Goal: Complete application form: Complete application form

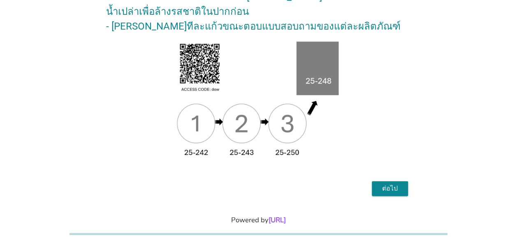
scroll to position [151, 0]
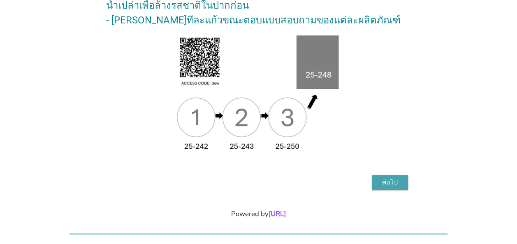
click at [392, 178] on div "ต่อไป" at bounding box center [389, 183] width 23 height 10
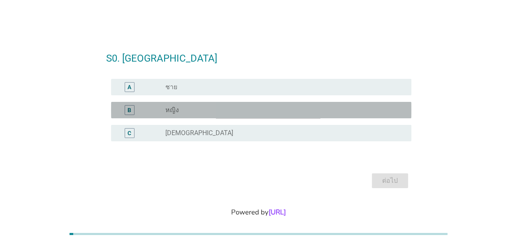
click at [167, 110] on label "หญิง" at bounding box center [172, 110] width 14 height 8
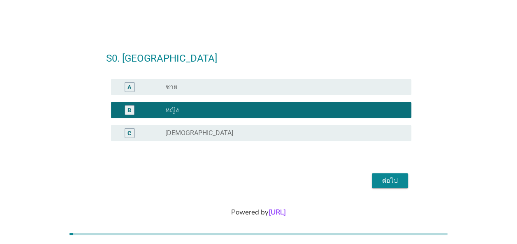
click at [394, 181] on div "ต่อไป" at bounding box center [389, 181] width 23 height 10
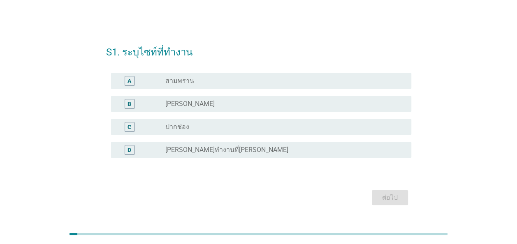
click at [183, 105] on div "radio_button_unchecked [PERSON_NAME]" at bounding box center [281, 104] width 233 height 8
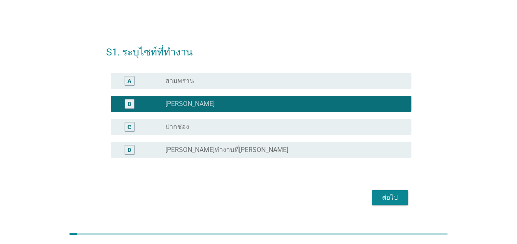
click at [391, 196] on div "ต่อไป" at bounding box center [389, 198] width 23 height 10
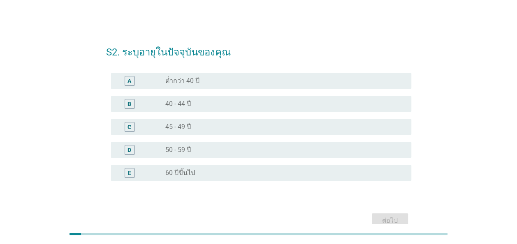
click at [184, 148] on label "50 - 59 ปี" at bounding box center [178, 150] width 26 height 8
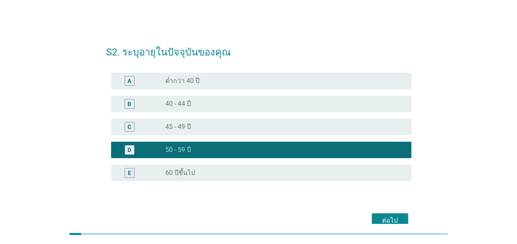
click at [388, 217] on div "ต่อไป" at bounding box center [389, 221] width 23 height 10
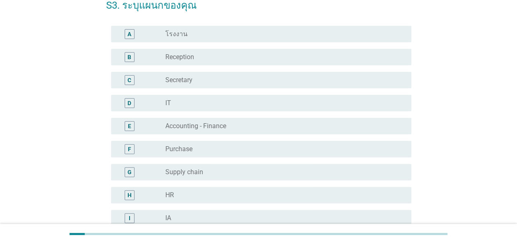
scroll to position [82, 0]
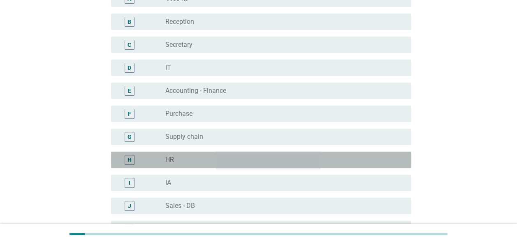
click at [201, 160] on div "radio_button_unchecked HR" at bounding box center [281, 160] width 233 height 8
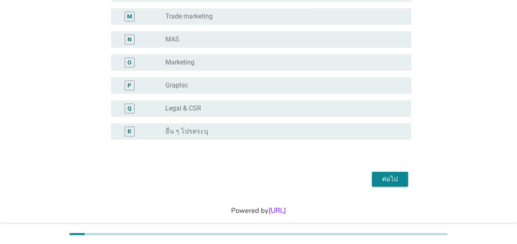
scroll to position [353, 0]
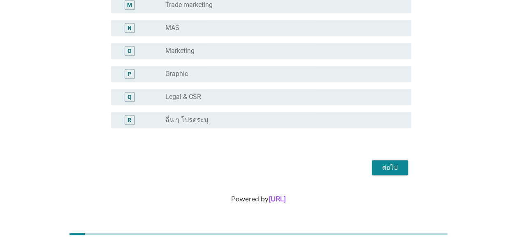
click at [394, 167] on div "ต่อไป" at bounding box center [389, 168] width 23 height 10
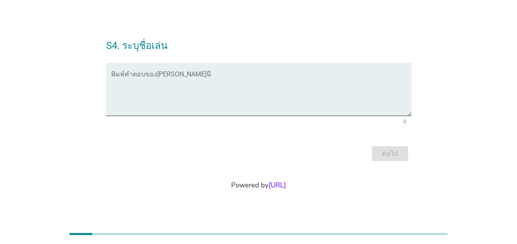
scroll to position [0, 0]
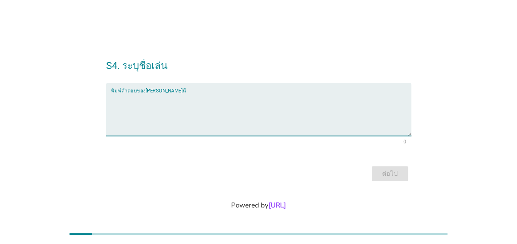
click at [258, 103] on textarea "พิมพ์คำตอบของคุณ ที่นี่" at bounding box center [261, 114] width 300 height 43
type textarea "หนึ่ง"
click at [394, 176] on div "ต่อไป" at bounding box center [389, 174] width 23 height 10
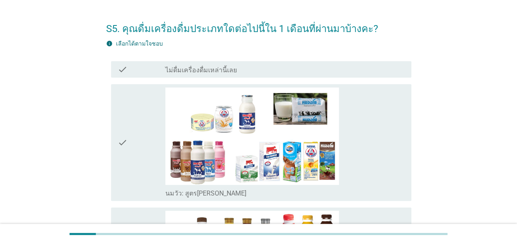
scroll to position [41, 0]
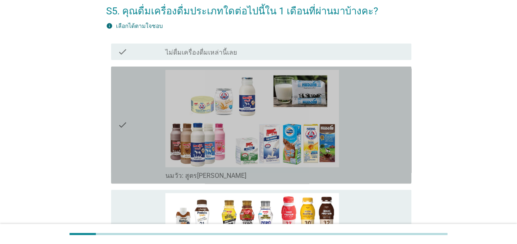
click at [125, 122] on icon "check" at bounding box center [123, 125] width 10 height 111
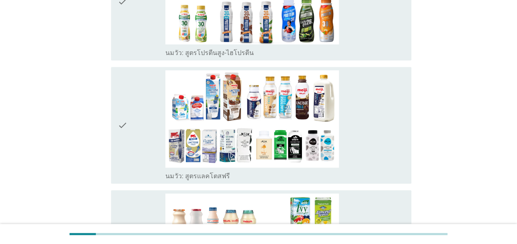
scroll to position [411, 0]
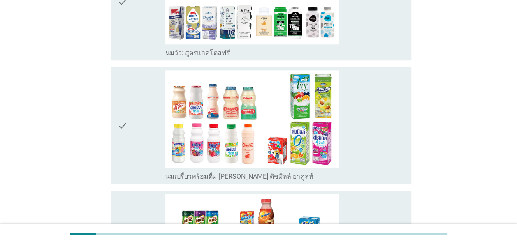
click at [125, 126] on icon "check" at bounding box center [123, 125] width 10 height 111
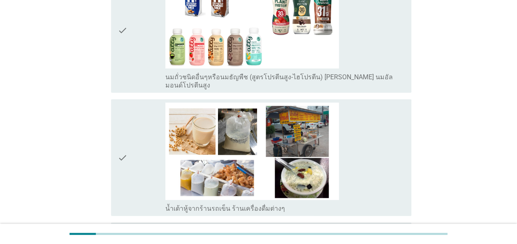
scroll to position [1152, 0]
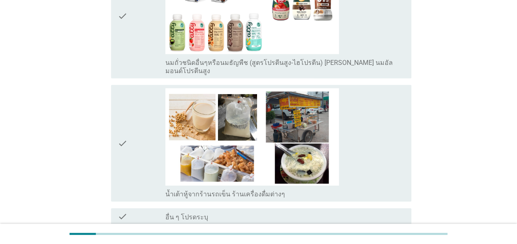
click at [121, 128] on icon "check" at bounding box center [123, 143] width 10 height 111
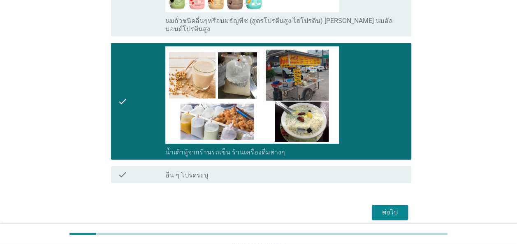
scroll to position [1221, 0]
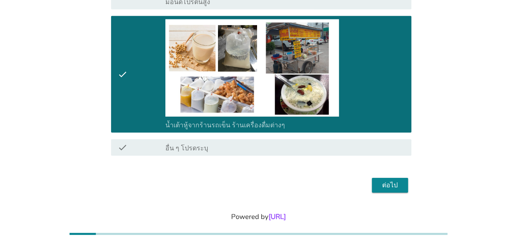
click at [392, 181] on div "ต่อไป" at bounding box center [389, 186] width 23 height 10
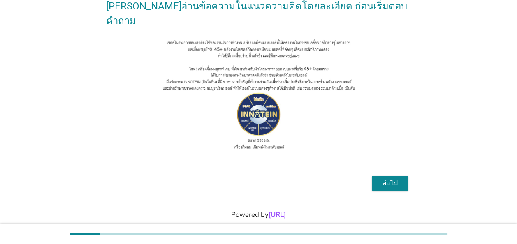
scroll to position [91, 0]
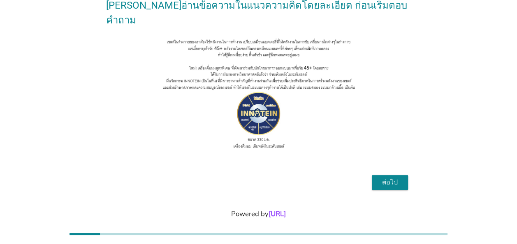
click at [383, 178] on div "ต่อไป" at bounding box center [389, 183] width 23 height 10
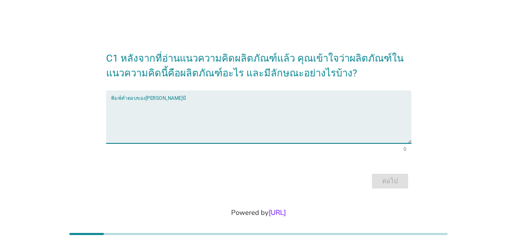
click at [184, 108] on textarea "พิมพ์คำตอบของคุณ ที่นี่" at bounding box center [261, 121] width 300 height 43
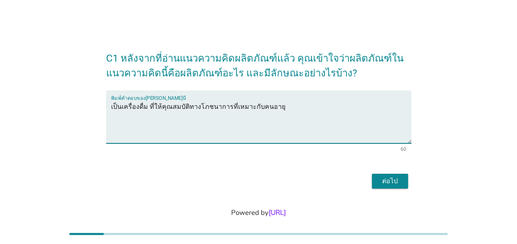
click at [157, 106] on textarea "เป็นเครื่องดื่ม ที่ให้คุณสมบัติทางโภชนาการที่เหมาะกับคนอายุ" at bounding box center [261, 121] width 300 height 43
click at [292, 107] on textarea "เป็นเครื่องดื่ม ที่มีคุณสมบัติทางโภชนาการที่เหมาะกับคนอายุ" at bounding box center [261, 121] width 300 height 43
click at [157, 107] on textarea "เป็นเครื่องดื่ม ที่มีคุณสมบัติทางโภชนาการที่เหมาะกับคนอายุ 45 ขึ้นไป" at bounding box center [261, 121] width 300 height 43
drag, startPoint x: 213, startPoint y: 106, endPoint x: 227, endPoint y: 107, distance: 14.0
click at [227, 107] on textarea "เป็นเครื่องดื่ม ผสมสาร Innotein ที่ช่วยทำให้ cell สำคัญๆ คุณสมบัติทางโภชนาการที…" at bounding box center [261, 121] width 300 height 43
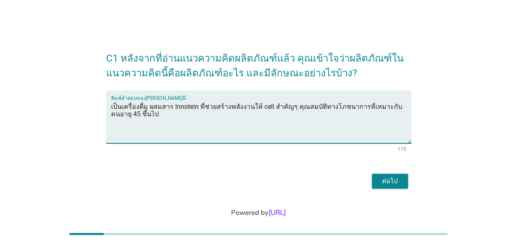
click at [290, 107] on textarea "เป็นเครื่องดื่ม ผสมสาร Innotein ที่ช่วยสร้างพลังงานให้ cell สำคัญๆ คุณสมบัติทาง…" at bounding box center [261, 121] width 300 height 43
click at [392, 105] on textarea "เป็นเครื่องดื่ม ผสมสาร Innotein ที่ช่วยสร้างพลังงานให้ cell ต่างๆ ที่สำคัญ และเ…" at bounding box center [261, 121] width 300 height 43
click at [111, 116] on textarea "เป็นเครื่องดื่ม ผสมสาร Innotein ที่ช่วยสร้างพลังงานให้ cell ต่างๆ ที่สำคัญ และเ…" at bounding box center [261, 121] width 300 height 43
type textarea "เป็นเครื่องดื่ม ผสมสาร Innotein ที่ช่วยสร้างพลังงานให้ cell ต่างๆ ที่สำคัญ และเ…"
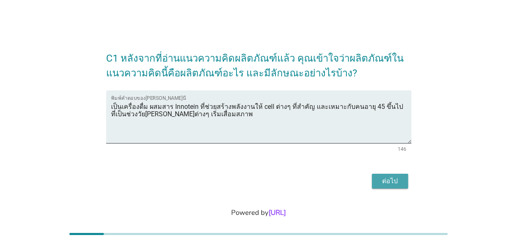
click at [389, 185] on div "ต่อไป" at bounding box center [389, 181] width 23 height 10
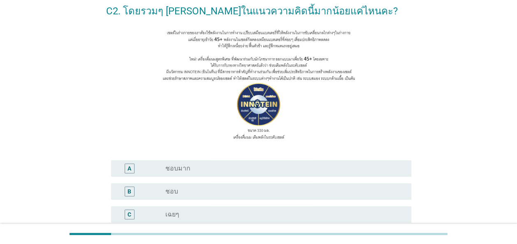
scroll to position [82, 0]
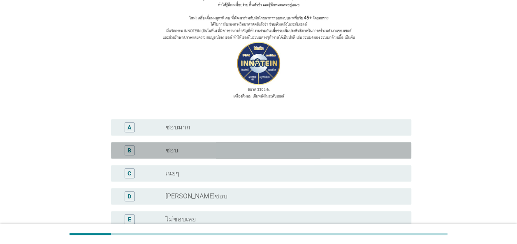
click at [174, 148] on label "ชอบ" at bounding box center [171, 150] width 13 height 8
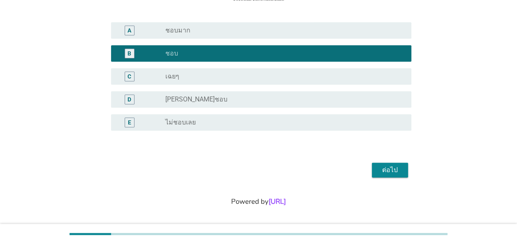
scroll to position [182, 0]
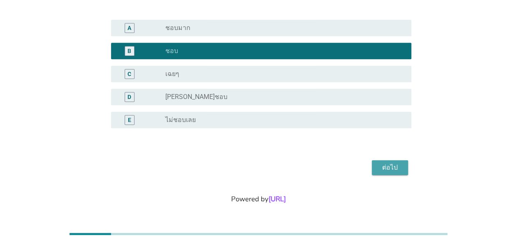
click at [400, 166] on div "ต่อไป" at bounding box center [389, 168] width 23 height 10
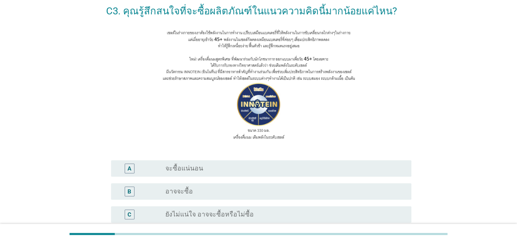
scroll to position [82, 0]
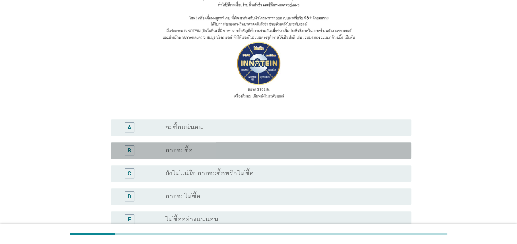
click at [176, 150] on label "อาจจะซื้อ" at bounding box center [179, 150] width 28 height 8
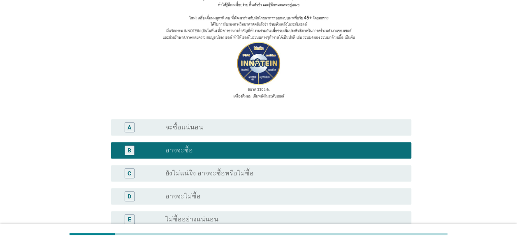
scroll to position [182, 0]
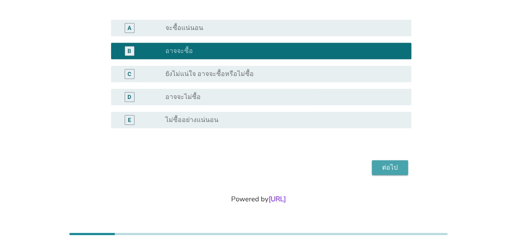
click at [396, 167] on div "ต่อไป" at bounding box center [389, 168] width 23 height 10
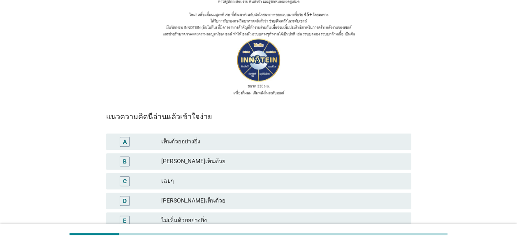
scroll to position [123, 0]
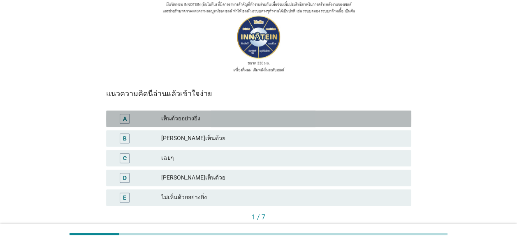
click at [126, 120] on div "A" at bounding box center [125, 118] width 4 height 9
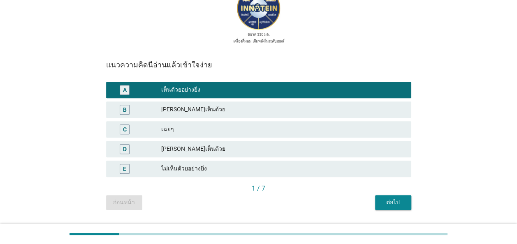
scroll to position [185, 0]
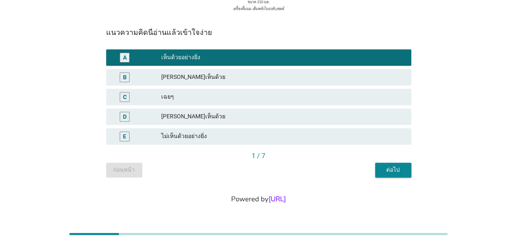
click at [399, 170] on div "ต่อไป" at bounding box center [393, 170] width 23 height 9
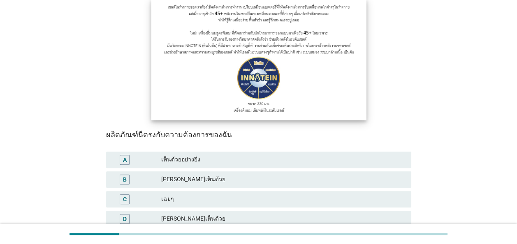
scroll to position [123, 0]
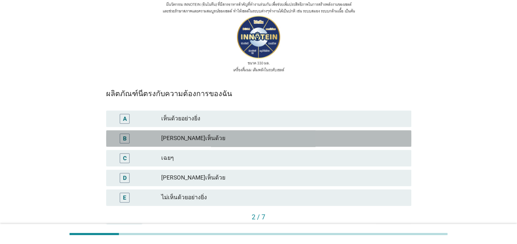
click at [125, 138] on div "B" at bounding box center [125, 138] width 4 height 9
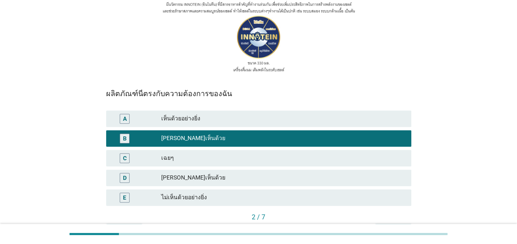
scroll to position [185, 0]
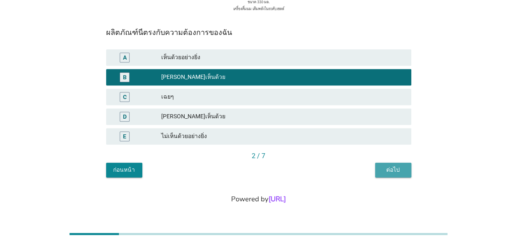
click at [395, 171] on div "ต่อไป" at bounding box center [393, 170] width 23 height 9
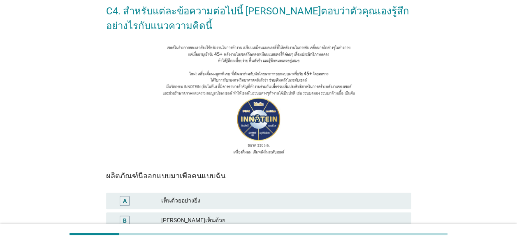
scroll to position [82, 0]
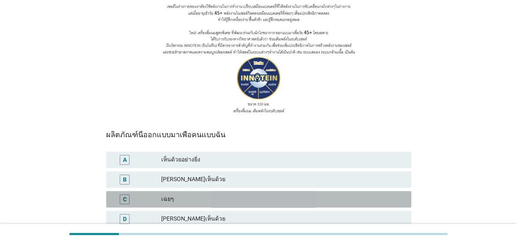
click at [125, 201] on div "C" at bounding box center [125, 199] width 4 height 9
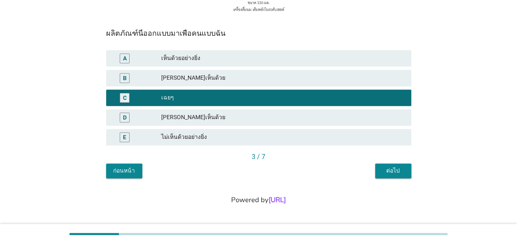
scroll to position [185, 0]
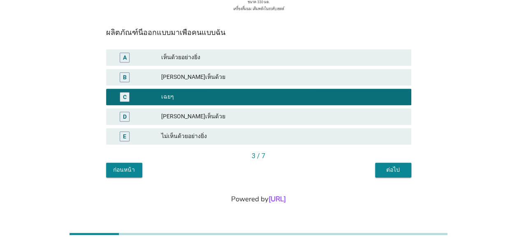
click at [395, 171] on div "ต่อไป" at bounding box center [393, 170] width 23 height 9
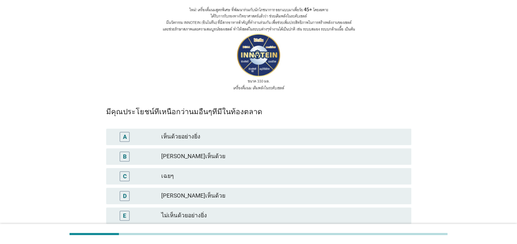
scroll to position [123, 0]
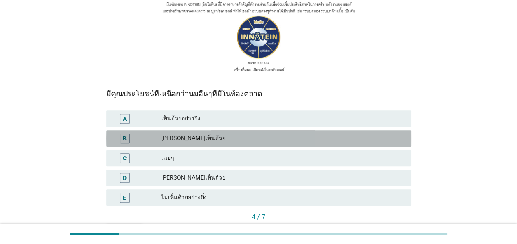
click at [123, 139] on div "B" at bounding box center [125, 138] width 4 height 9
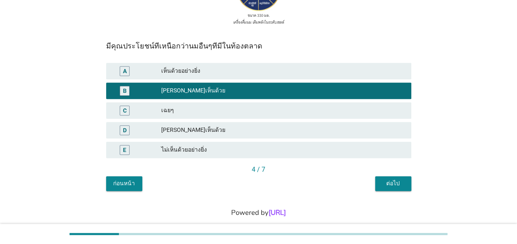
scroll to position [185, 0]
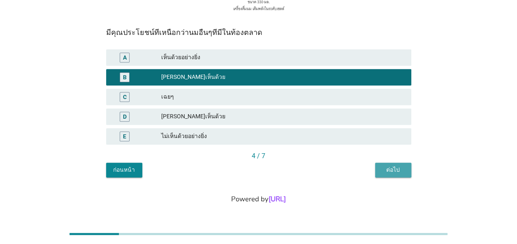
click at [396, 168] on div "ต่อไป" at bounding box center [393, 170] width 23 height 9
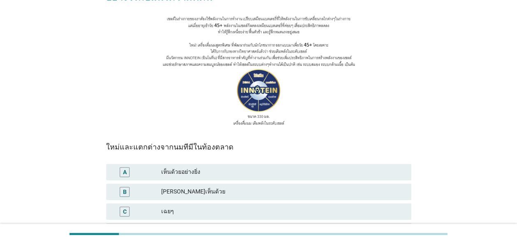
scroll to position [82, 0]
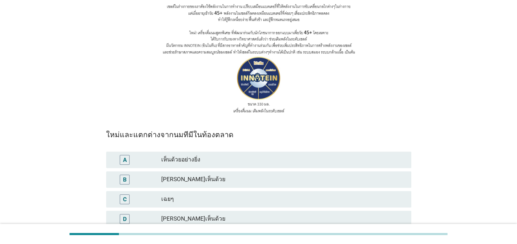
click at [174, 177] on div "[PERSON_NAME]เห็นด้วย" at bounding box center [283, 180] width 244 height 10
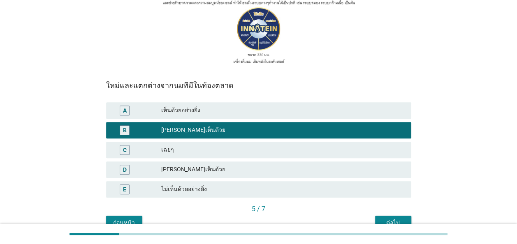
scroll to position [185, 0]
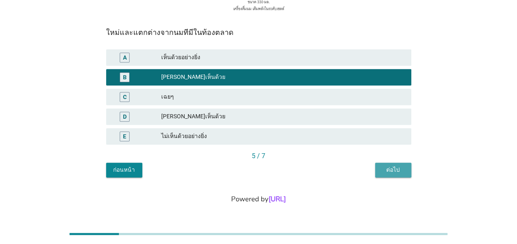
click at [401, 172] on div "ต่อไป" at bounding box center [393, 170] width 23 height 9
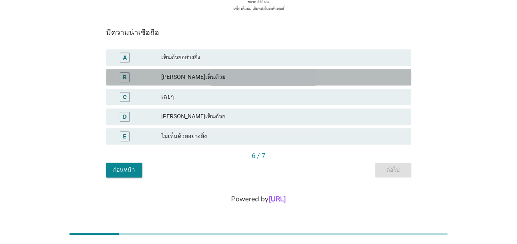
click at [172, 73] on div "[PERSON_NAME]เห็นด้วย" at bounding box center [283, 77] width 244 height 10
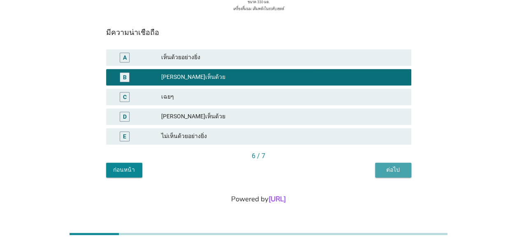
click at [405, 170] on button "ต่อไป" at bounding box center [393, 170] width 36 height 15
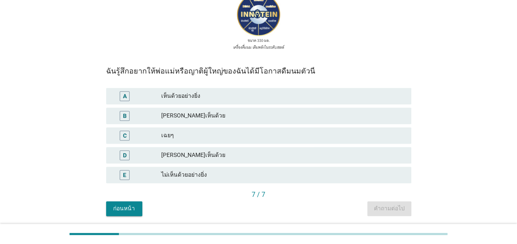
scroll to position [165, 0]
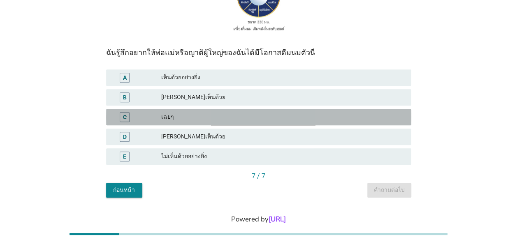
click at [124, 115] on div "C" at bounding box center [125, 117] width 4 height 9
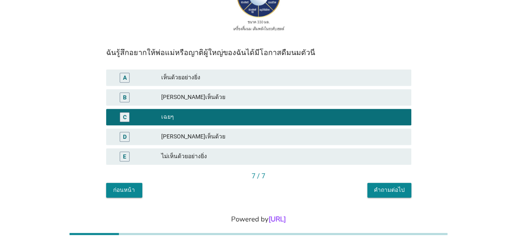
click at [391, 191] on div "คำถามต่อไป" at bounding box center [389, 190] width 31 height 9
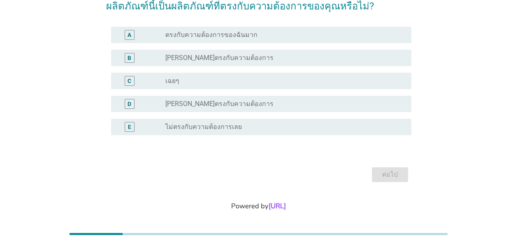
scroll to position [20, 0]
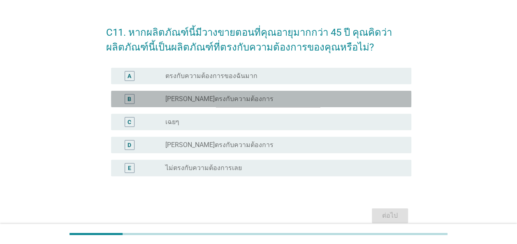
click at [177, 101] on label "[PERSON_NAME]ตรงกับความต้องการ" at bounding box center [219, 99] width 108 height 8
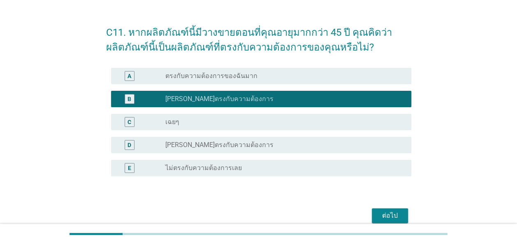
click at [392, 214] on div "ต่อไป" at bounding box center [389, 216] width 23 height 10
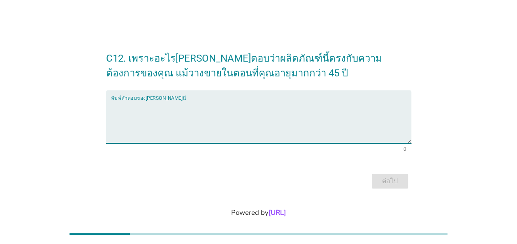
click at [282, 105] on textarea "พิมพ์คำตอบของคุณ ที่นี่" at bounding box center [261, 121] width 300 height 43
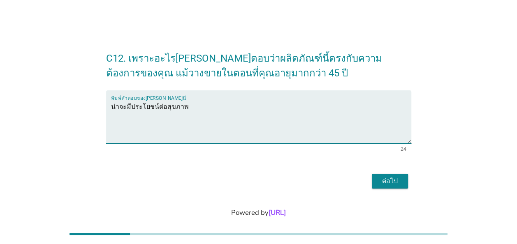
drag, startPoint x: 112, startPoint y: 106, endPoint x: 125, endPoint y: 109, distance: 12.7
click at [125, 109] on textarea "น่าจะมีประโยชน์ต่อสุขภาพ" at bounding box center [261, 121] width 300 height 43
click at [258, 109] on textarea "เพราะมีสารอาหารที่มีประโยชน์ต่อสุขภาพ" at bounding box center [261, 121] width 300 height 43
type textarea "เพราะมีสารอาหารที่มีประโยชน์ต่อสุขภาพในช่วง[PERSON_NAME]กำลังเริ่มเสื่อม"
click at [397, 183] on div "ต่อไป" at bounding box center [389, 181] width 23 height 10
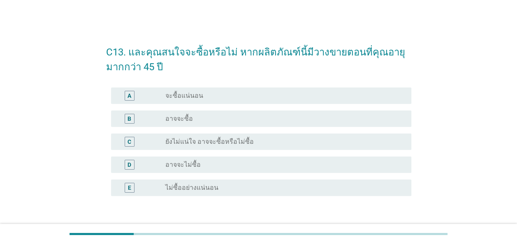
click at [174, 118] on label "อาจจะซื้อ" at bounding box center [179, 119] width 28 height 8
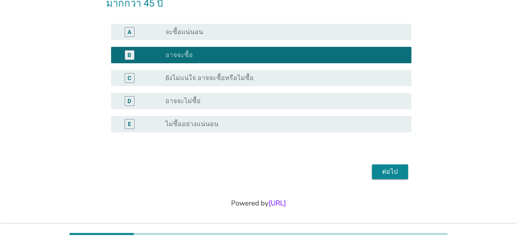
scroll to position [68, 0]
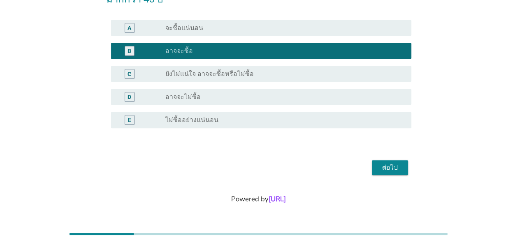
click at [388, 171] on div "ต่อไป" at bounding box center [389, 168] width 23 height 10
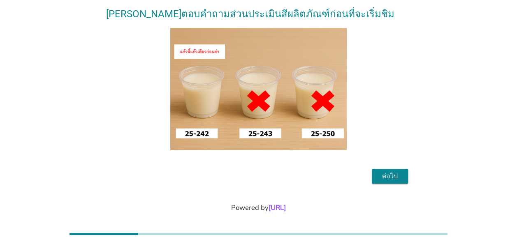
scroll to position [50, 0]
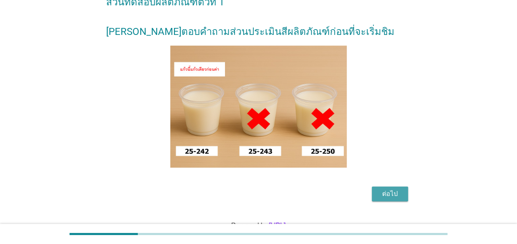
click at [390, 199] on div "ต่อไป" at bounding box center [389, 194] width 23 height 10
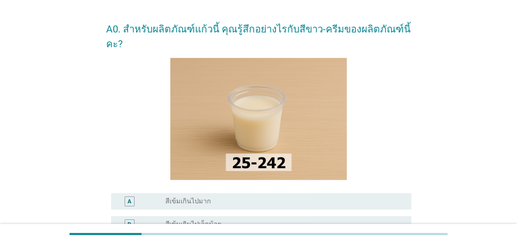
scroll to position [41, 0]
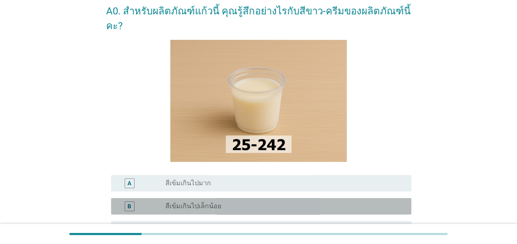
click at [195, 202] on label "สีเข้มเกินไปเล็กน้อย" at bounding box center [193, 206] width 56 height 8
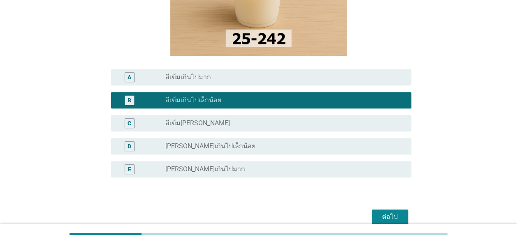
scroll to position [165, 0]
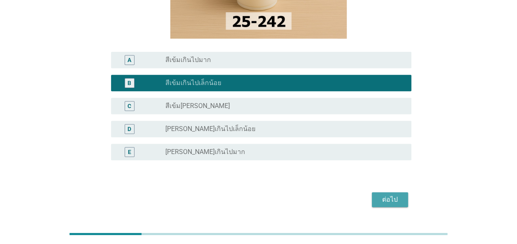
click at [390, 195] on div "ต่อไป" at bounding box center [389, 200] width 23 height 10
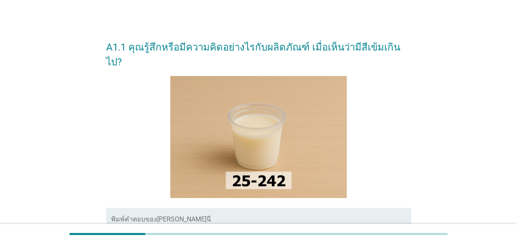
scroll to position [0, 0]
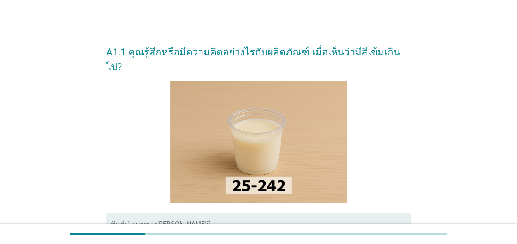
click at [295, 213] on div "พิมพ์คำตอบของ[PERSON_NAME]นี่" at bounding box center [261, 239] width 300 height 53
type textarea "เ"
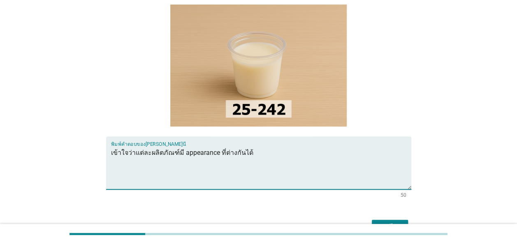
scroll to position [82, 0]
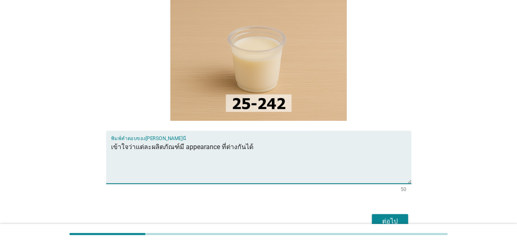
type textarea "เข้าใจว่าแต่ละผลิตภัณฑ์มี appearance ที่ต่างกันได้"
click at [392, 217] on div "ต่อไป" at bounding box center [389, 222] width 23 height 10
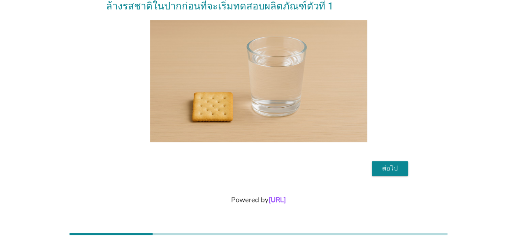
scroll to position [62, 0]
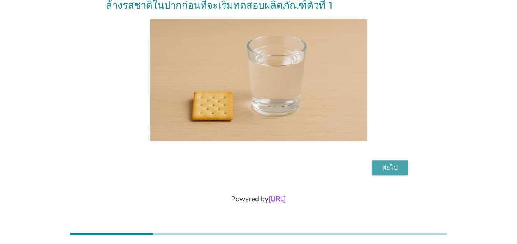
click at [393, 167] on div "ต่อไป" at bounding box center [389, 168] width 23 height 10
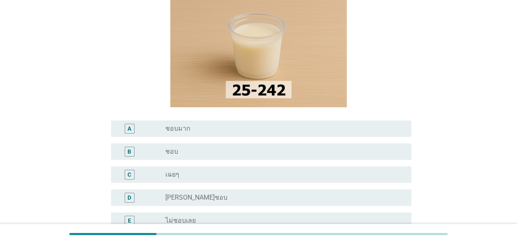
scroll to position [123, 0]
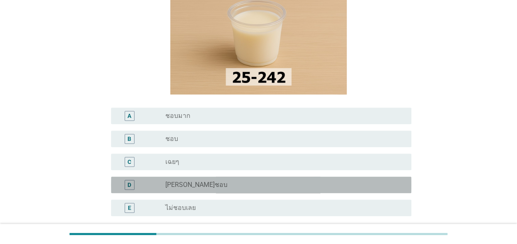
click at [191, 182] on label "[PERSON_NAME]ชอบ" at bounding box center [196, 185] width 62 height 8
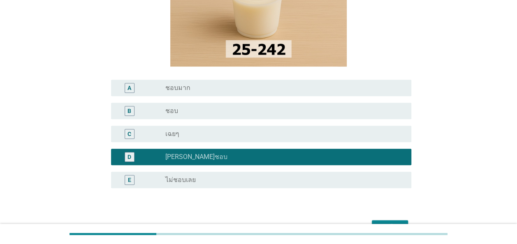
scroll to position [206, 0]
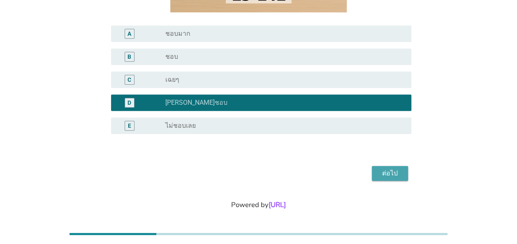
click at [391, 172] on div "ต่อไป" at bounding box center [389, 174] width 23 height 10
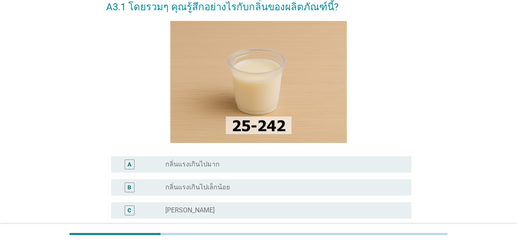
scroll to position [82, 0]
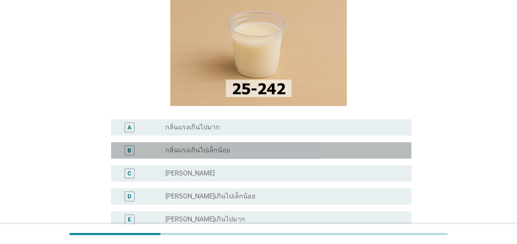
click at [221, 153] on label "กลิ่นแรงเกินไปเล็กน้อย" at bounding box center [197, 150] width 65 height 8
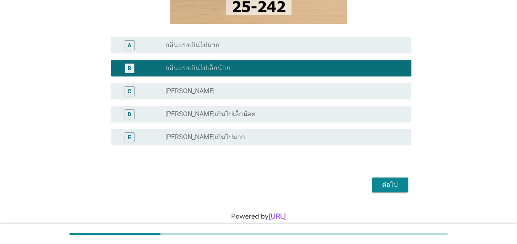
scroll to position [182, 0]
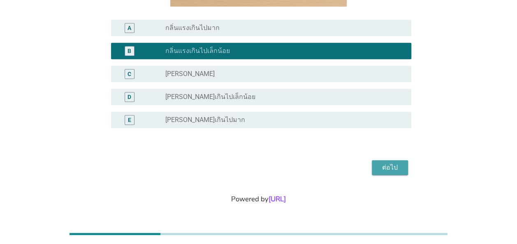
click at [404, 169] on button "ต่อไป" at bounding box center [390, 167] width 36 height 15
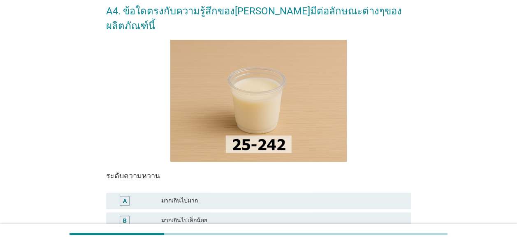
scroll to position [82, 0]
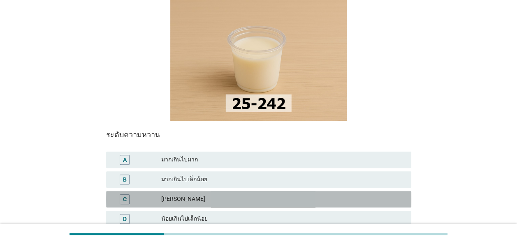
click at [240, 195] on div "[PERSON_NAME]" at bounding box center [283, 200] width 244 height 10
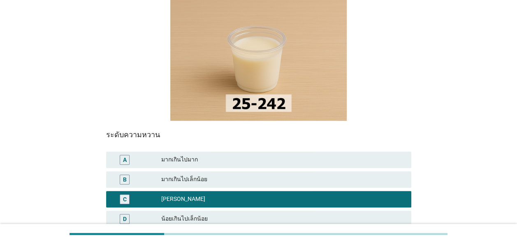
scroll to position [165, 0]
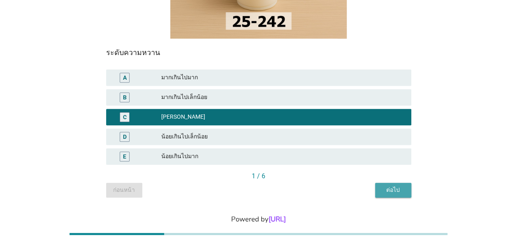
click at [397, 186] on div "ต่อไป" at bounding box center [393, 190] width 23 height 9
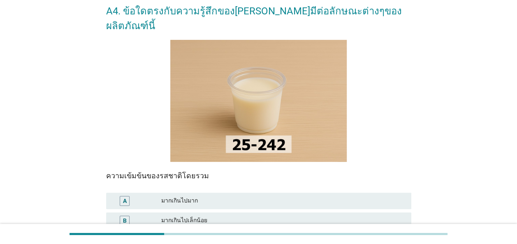
scroll to position [82, 0]
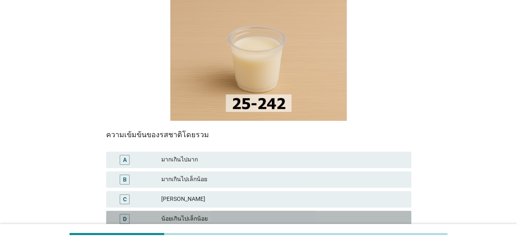
click at [209, 214] on div "น้อยเกินไปเล็กน้อย" at bounding box center [283, 219] width 244 height 10
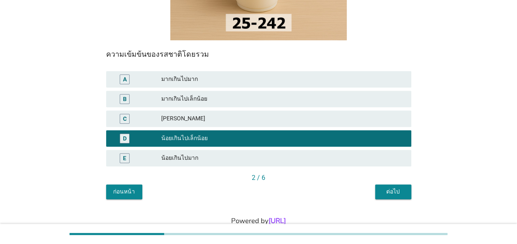
scroll to position [165, 0]
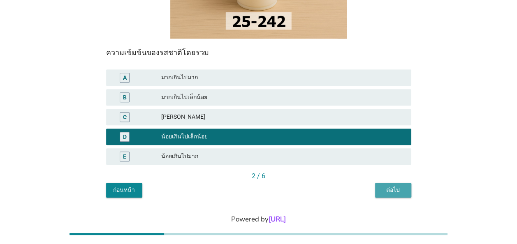
click at [399, 186] on div "ต่อไป" at bounding box center [393, 190] width 23 height 9
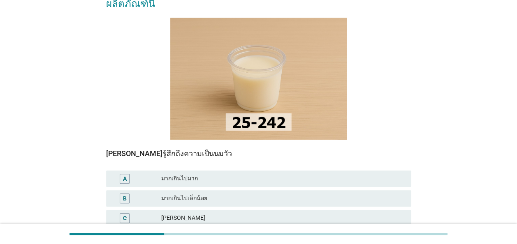
scroll to position [82, 0]
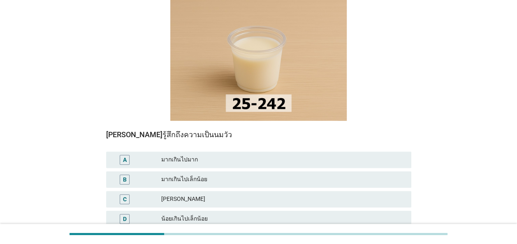
click at [196, 214] on div "น้อยเกินไปเล็กน้อย" at bounding box center [283, 219] width 244 height 10
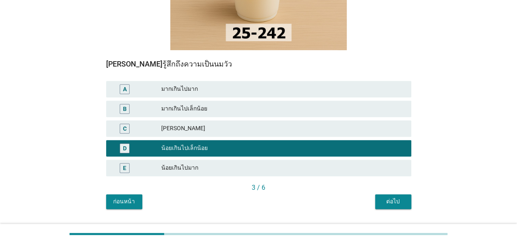
scroll to position [165, 0]
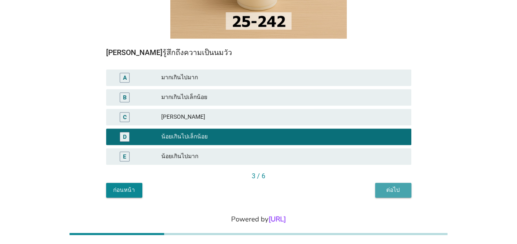
click at [402, 186] on div "ต่อไป" at bounding box center [393, 190] width 23 height 9
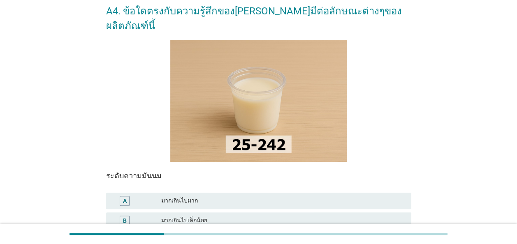
scroll to position [82, 0]
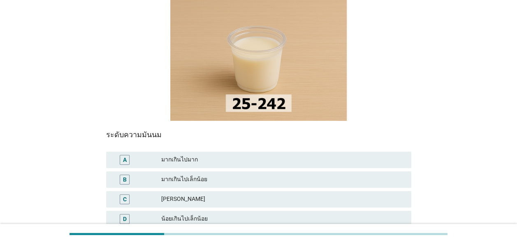
click at [195, 214] on div "น้อยเกินไปเล็กน้อย" at bounding box center [283, 219] width 244 height 10
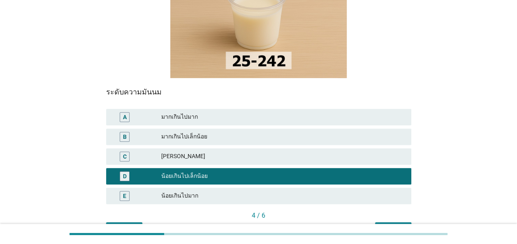
scroll to position [165, 0]
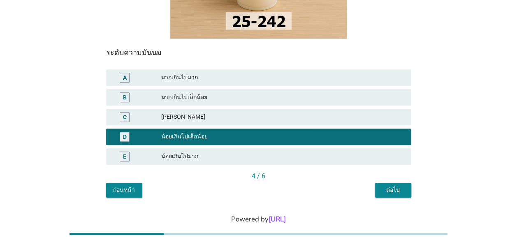
click at [394, 186] on div "ต่อไป" at bounding box center [393, 190] width 23 height 9
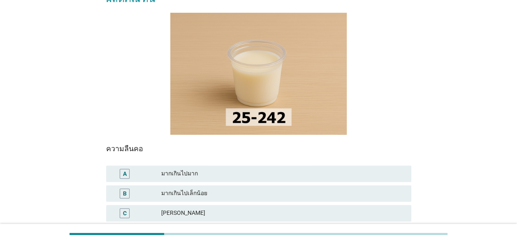
scroll to position [82, 0]
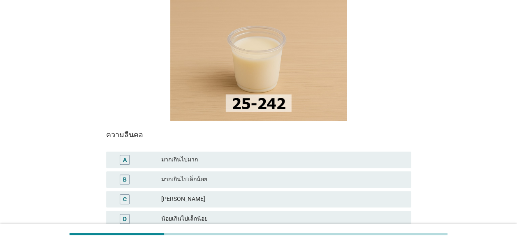
click at [227, 195] on div "[PERSON_NAME]" at bounding box center [283, 200] width 244 height 10
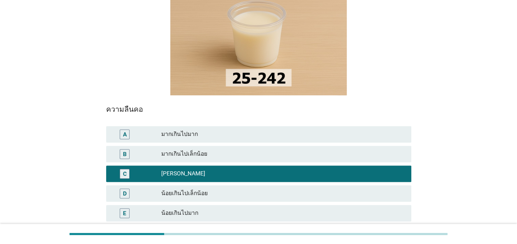
scroll to position [165, 0]
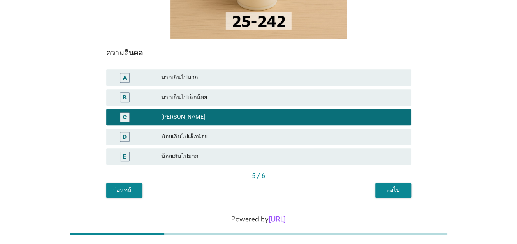
click at [395, 186] on div "ต่อไป" at bounding box center [393, 190] width 23 height 9
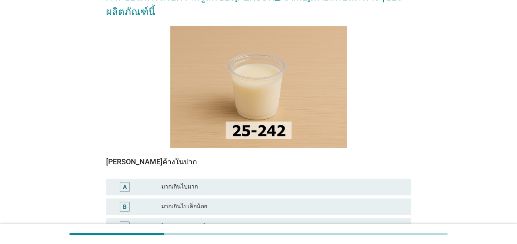
scroll to position [82, 0]
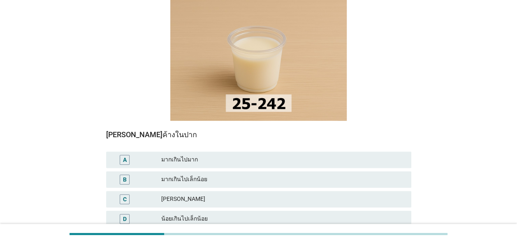
click at [226, 175] on div "มากเกินไปเล็กน้อย" at bounding box center [283, 180] width 244 height 10
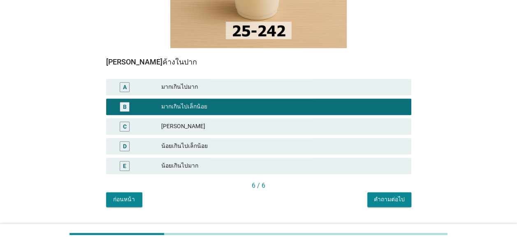
scroll to position [165, 0]
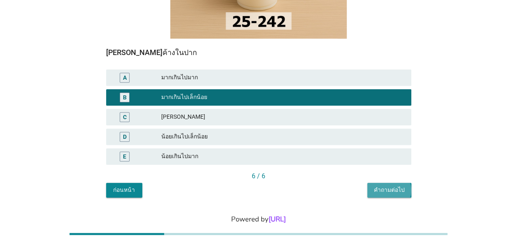
click at [387, 186] on div "คำถามต่อไป" at bounding box center [389, 190] width 31 height 9
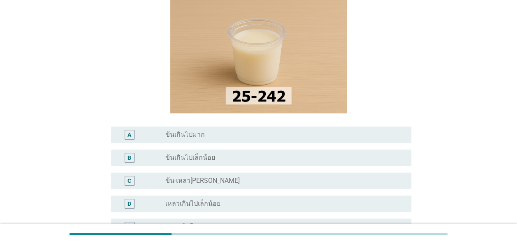
scroll to position [82, 0]
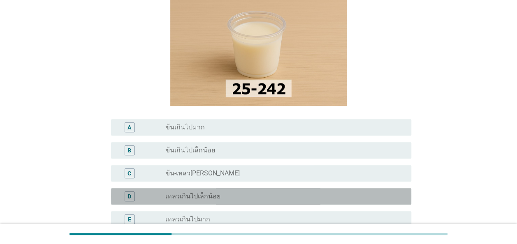
click at [216, 199] on label "เหลวเกินไปเล็กน้อย" at bounding box center [192, 197] width 55 height 8
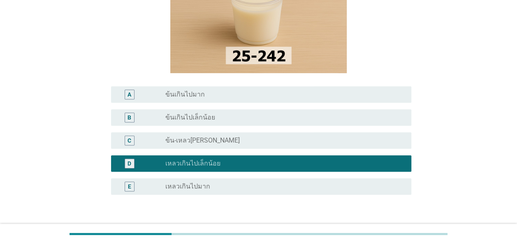
scroll to position [165, 0]
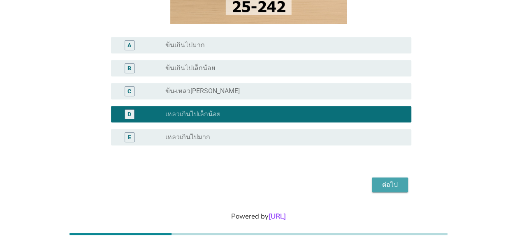
click at [383, 182] on div "ต่อไป" at bounding box center [389, 185] width 23 height 10
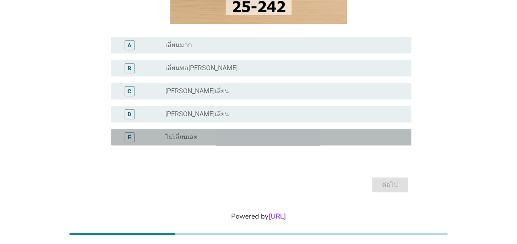
click at [203, 136] on div "radio_button_unchecked ไม่เลี่ยนเลย" at bounding box center [281, 137] width 233 height 8
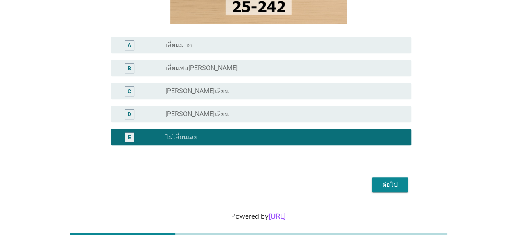
click at [194, 113] on label "[PERSON_NAME]เลี่ยน" at bounding box center [197, 114] width 64 height 8
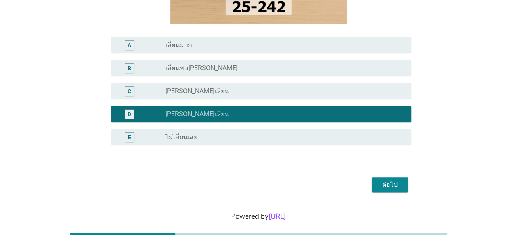
click at [380, 186] on div "ต่อไป" at bounding box center [389, 185] width 23 height 10
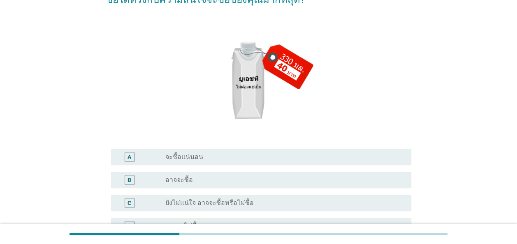
scroll to position [123, 0]
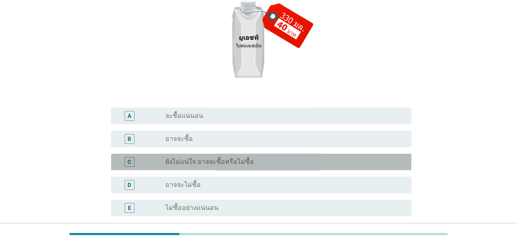
click at [239, 164] on label "ยังไม่แน่ใจ อาจจะซื้อหรือไม่ซื้อ" at bounding box center [209, 162] width 88 height 8
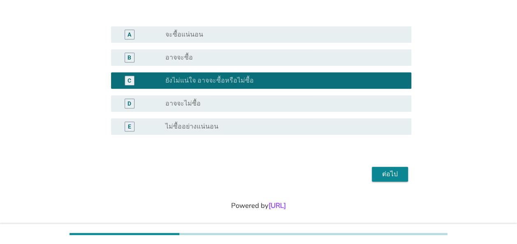
scroll to position [206, 0]
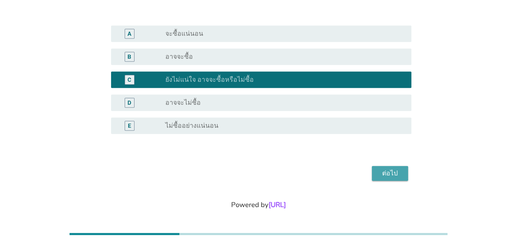
click at [384, 173] on div "ต่อไป" at bounding box center [389, 174] width 23 height 10
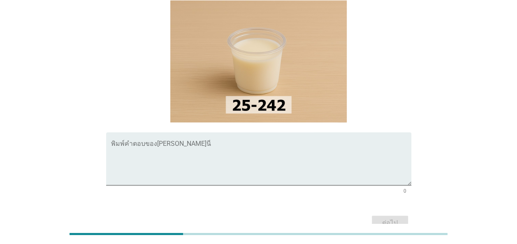
scroll to position [82, 0]
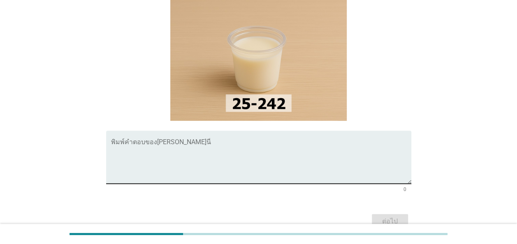
click at [230, 131] on div "พิมพ์คำตอบของ[PERSON_NAME]นี่" at bounding box center [261, 157] width 300 height 53
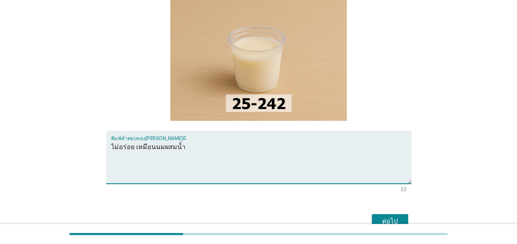
drag, startPoint x: 133, startPoint y: 132, endPoint x: 96, endPoint y: 132, distance: 37.4
click at [96, 132] on div "A8.2 เพราะอะไร[PERSON_NAME]ไม่สนใจจะซื้อผลิตภัณฑ์[PERSON_NAME]ไปนี้? พิมพ์คำตอบ…" at bounding box center [259, 93] width 478 height 290
click at [193, 141] on textarea "รสชาติ เหมือนนมผสมน้ำ" at bounding box center [261, 162] width 300 height 43
type textarea "รสชาติ เหมือนนมผสมน้ำเยอะ ไม่อร่อย"
click at [394, 217] on div "ต่อไป" at bounding box center [389, 222] width 23 height 10
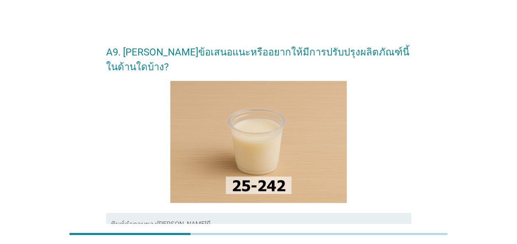
scroll to position [41, 0]
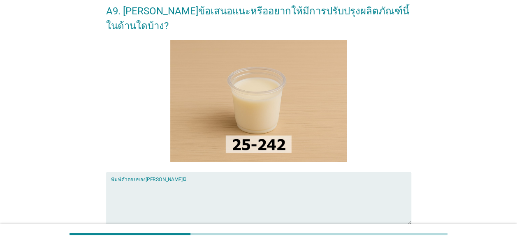
click at [238, 182] on textarea "พิมพ์คำตอบของคุณ ที่นี่" at bounding box center [261, 203] width 300 height 43
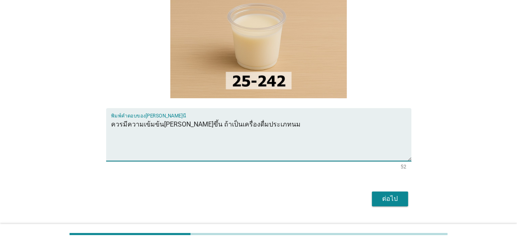
scroll to position [121, 0]
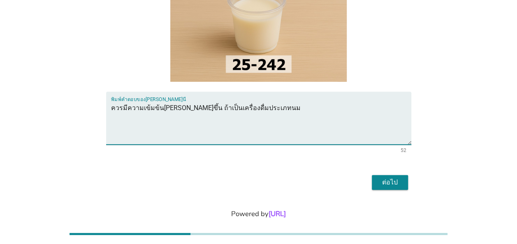
type textarea "ควรมีความเข้มข้น[PERSON_NAME]ขึ้น ถ้าเป็นเครื่องดื่มประเภทนม"
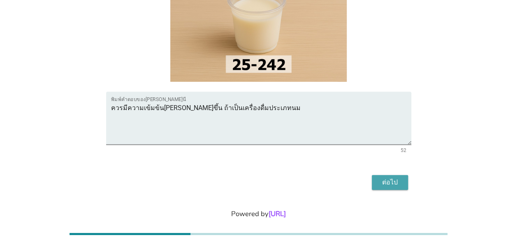
click at [399, 178] on div "ต่อไป" at bounding box center [389, 183] width 23 height 10
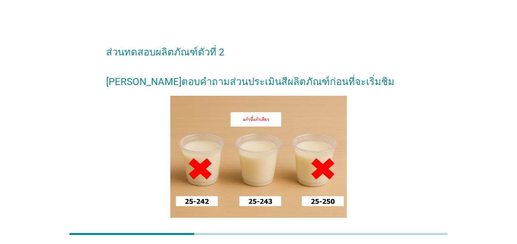
scroll to position [77, 0]
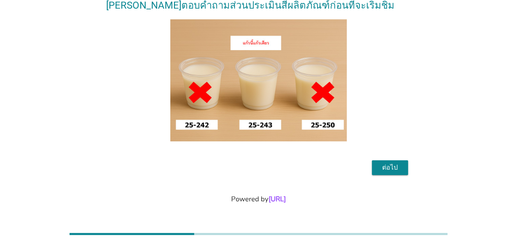
click at [384, 169] on div "ต่อไป" at bounding box center [389, 168] width 23 height 10
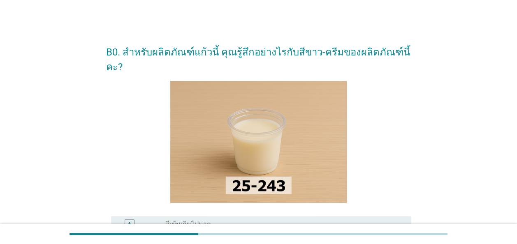
scroll to position [41, 0]
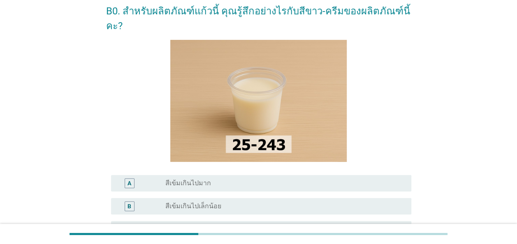
click at [211, 202] on label "สีเข้มเกินไปเล็กน้อย" at bounding box center [193, 206] width 56 height 8
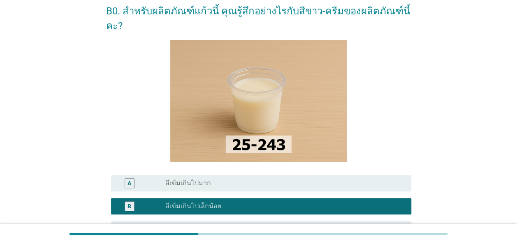
scroll to position [123, 0]
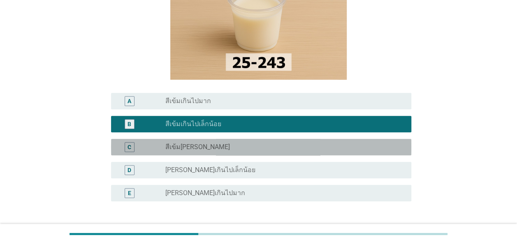
click at [198, 143] on div "radio_button_unchecked สีเข้ม[PERSON_NAME]" at bounding box center [281, 147] width 233 height 8
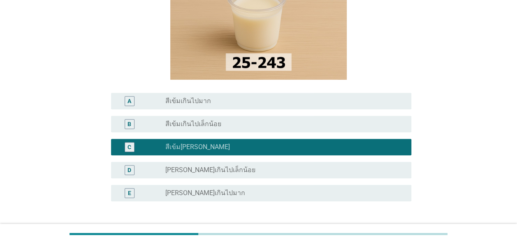
scroll to position [165, 0]
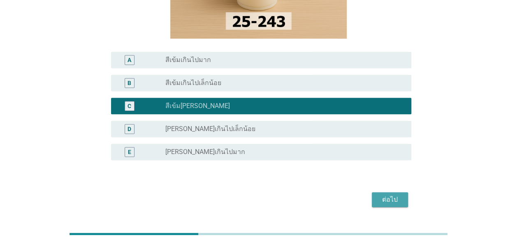
click at [393, 195] on div "ต่อไป" at bounding box center [389, 200] width 23 height 10
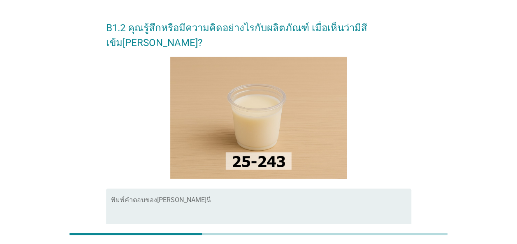
scroll to position [41, 0]
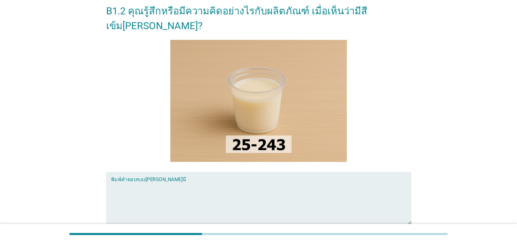
click at [296, 182] on textarea "พิมพ์คำตอบของคุณ ที่นี่" at bounding box center [261, 203] width 300 height 43
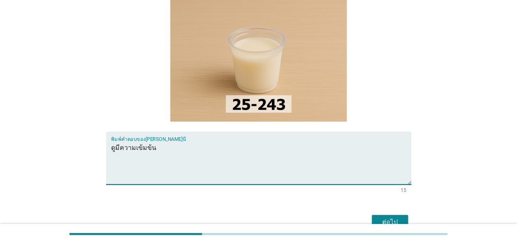
scroll to position [121, 0]
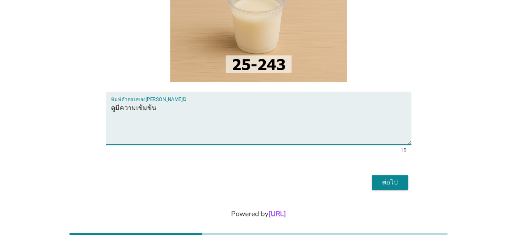
type textarea "ดูมีความเข้มข้น"
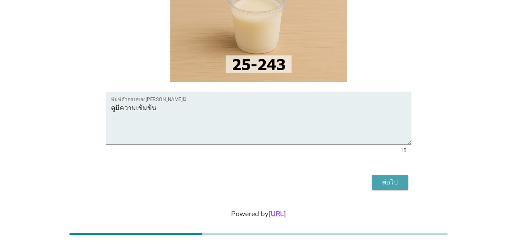
click at [395, 178] on div "ต่อไป" at bounding box center [389, 183] width 23 height 10
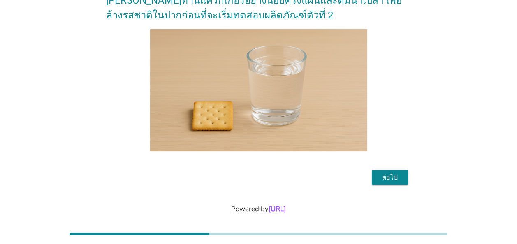
scroll to position [62, 0]
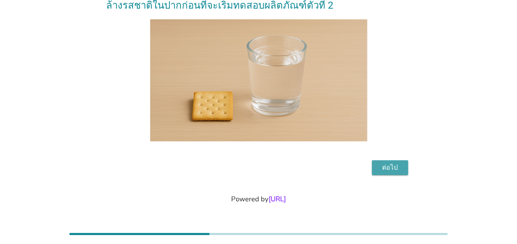
click at [397, 169] on div "ต่อไป" at bounding box center [389, 168] width 23 height 10
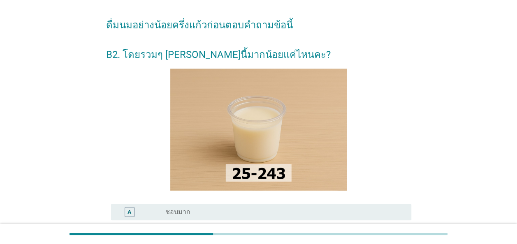
scroll to position [82, 0]
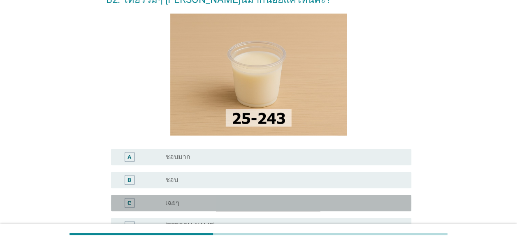
click at [174, 200] on label "เฉยๆ" at bounding box center [172, 203] width 14 height 8
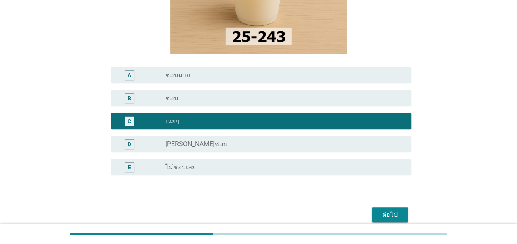
scroll to position [165, 0]
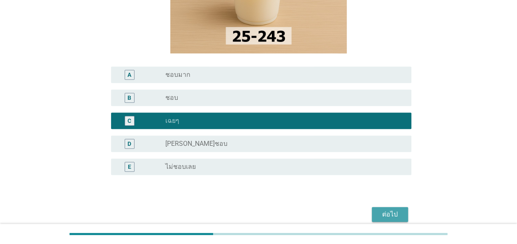
click at [385, 214] on div "ต่อไป" at bounding box center [389, 215] width 23 height 10
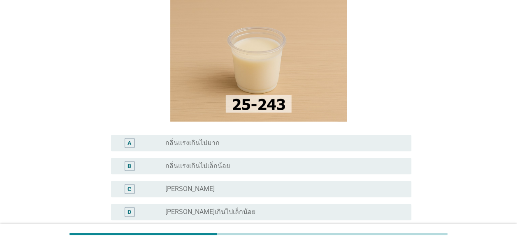
scroll to position [82, 0]
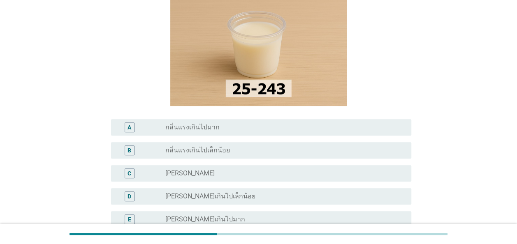
click at [234, 171] on div "radio_button_unchecked [PERSON_NAME]" at bounding box center [281, 173] width 233 height 8
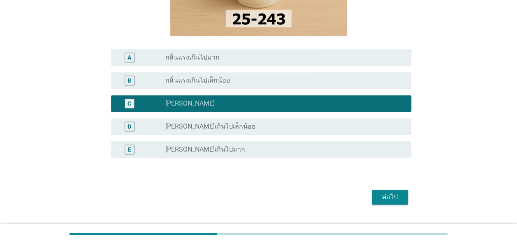
scroll to position [165, 0]
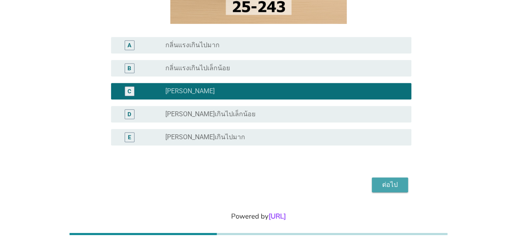
click at [381, 183] on div "ต่อไป" at bounding box center [389, 185] width 23 height 10
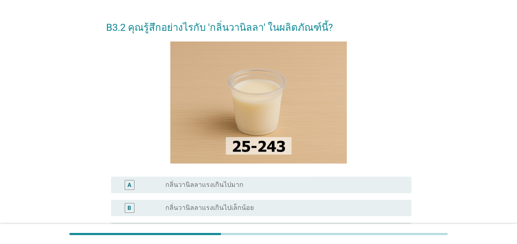
scroll to position [41, 0]
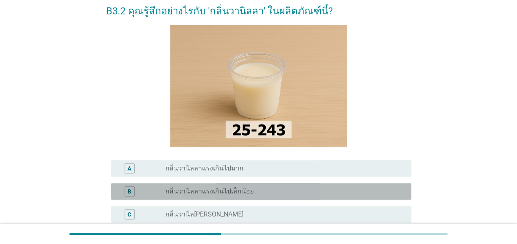
click at [231, 191] on label "กลิ่นวานิลลาแรงเกินไปเล็กน้อย" at bounding box center [209, 192] width 88 height 8
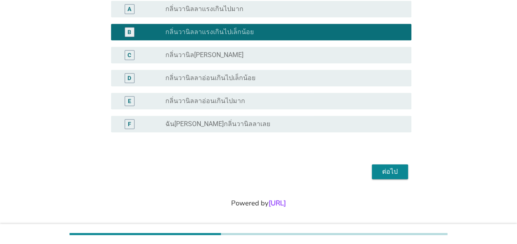
scroll to position [205, 0]
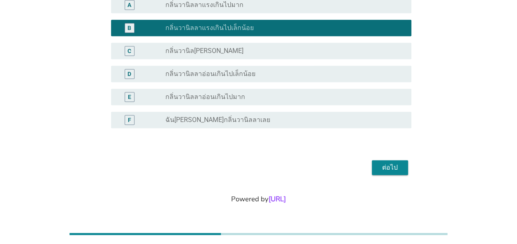
click at [393, 173] on button "ต่อไป" at bounding box center [390, 167] width 36 height 15
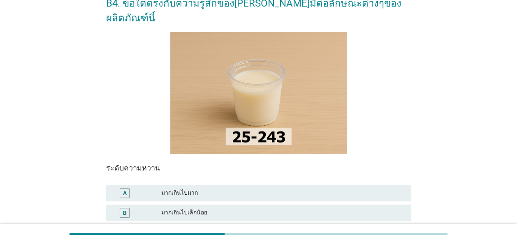
scroll to position [82, 0]
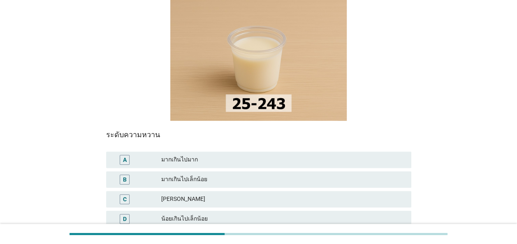
click at [196, 175] on div "มากเกินไปเล็กน้อย" at bounding box center [283, 180] width 244 height 10
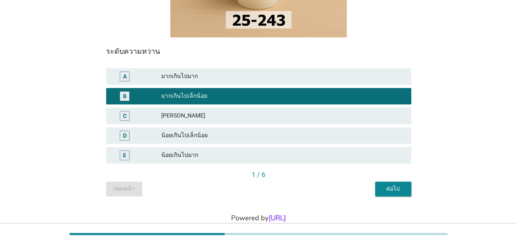
scroll to position [170, 0]
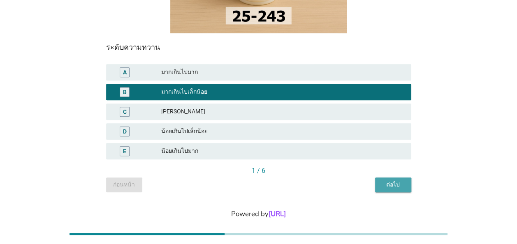
click at [390, 181] on div "ต่อไป" at bounding box center [393, 185] width 23 height 9
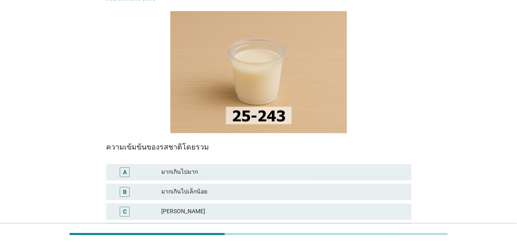
scroll to position [82, 0]
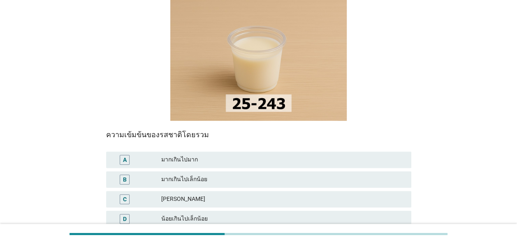
click at [229, 195] on div "[PERSON_NAME]" at bounding box center [283, 200] width 244 height 10
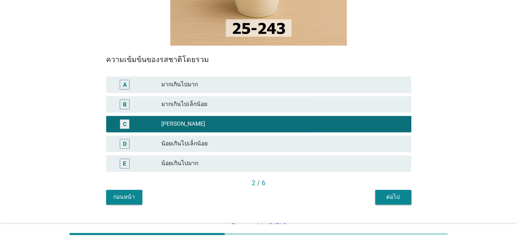
scroll to position [165, 0]
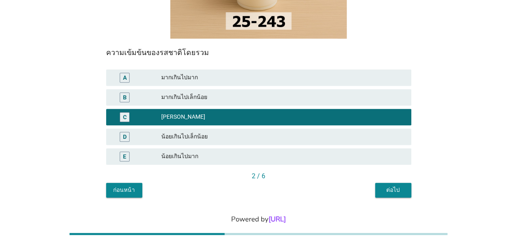
click at [388, 186] on div "ต่อไป" at bounding box center [393, 190] width 23 height 9
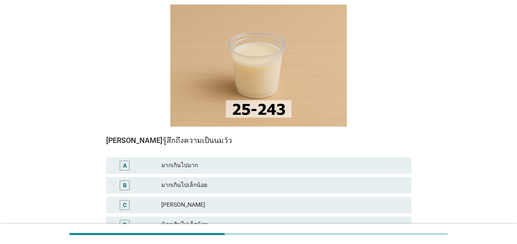
scroll to position [82, 0]
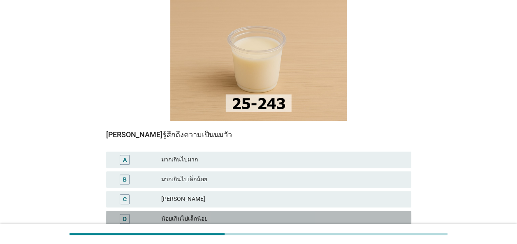
click at [286, 214] on div "น้อยเกินไปเล็กน้อย" at bounding box center [283, 219] width 244 height 10
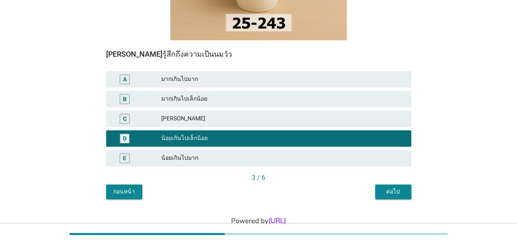
scroll to position [165, 0]
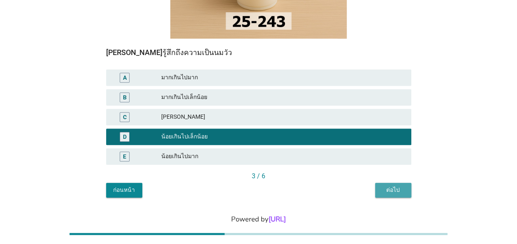
click at [389, 186] on div "ต่อไป" at bounding box center [393, 190] width 23 height 9
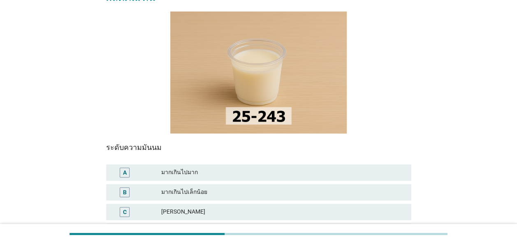
scroll to position [82, 0]
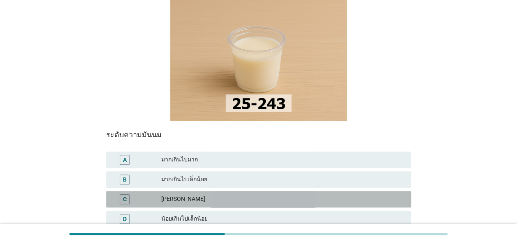
click at [197, 195] on div "[PERSON_NAME]" at bounding box center [283, 200] width 244 height 10
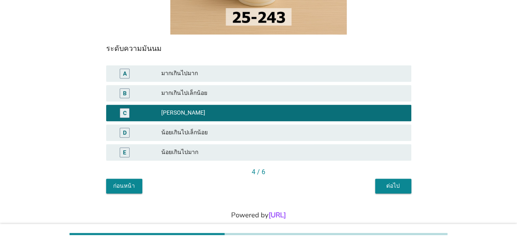
scroll to position [170, 0]
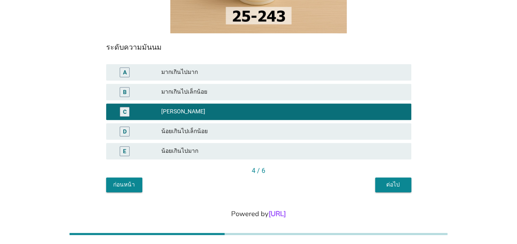
click at [397, 181] on div "ต่อไป" at bounding box center [393, 185] width 23 height 9
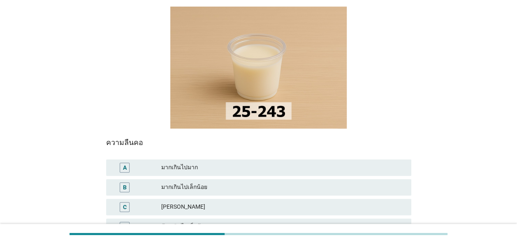
scroll to position [82, 0]
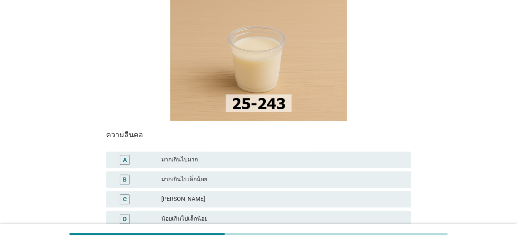
click at [284, 195] on div "[PERSON_NAME]" at bounding box center [283, 200] width 244 height 10
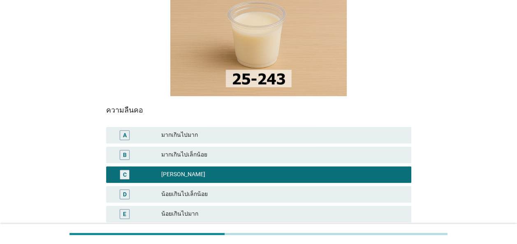
scroll to position [123, 0]
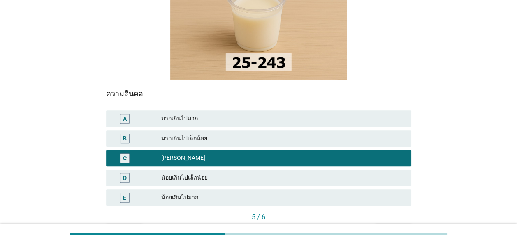
click at [396, 227] on div "ต่อไป" at bounding box center [393, 231] width 23 height 9
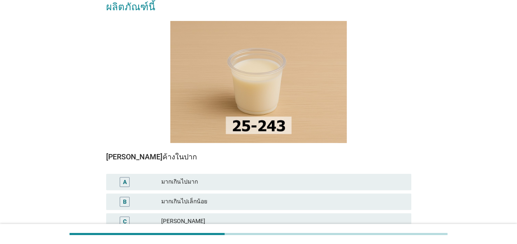
scroll to position [82, 0]
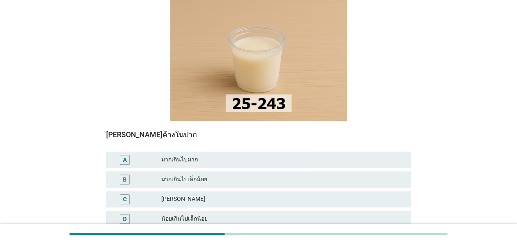
click at [265, 175] on div "มากเกินไปเล็กน้อย" at bounding box center [283, 180] width 244 height 10
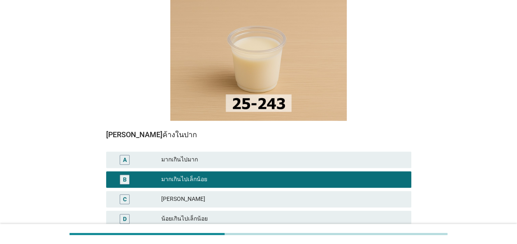
scroll to position [165, 0]
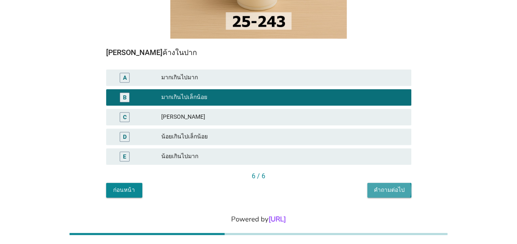
click at [389, 186] on div "คำถามต่อไป" at bounding box center [389, 190] width 31 height 9
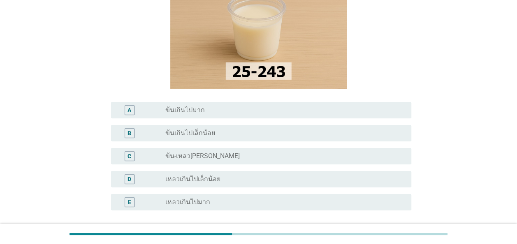
scroll to position [123, 0]
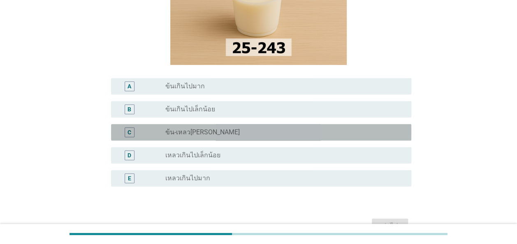
click at [293, 137] on div "C radio_button_unchecked ข้น-เหลว[PERSON_NAME]" at bounding box center [261, 132] width 300 height 16
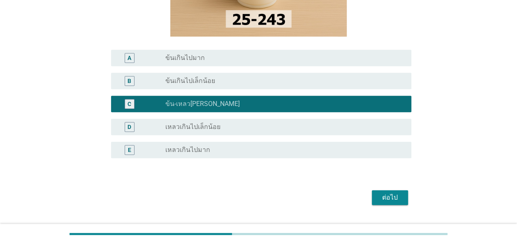
scroll to position [165, 0]
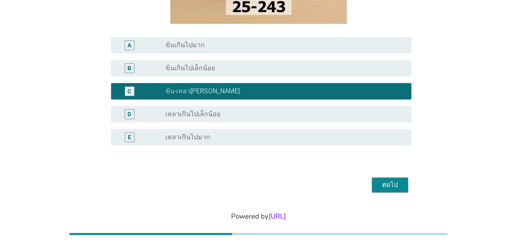
click at [396, 186] on div "ต่อไป" at bounding box center [389, 185] width 23 height 10
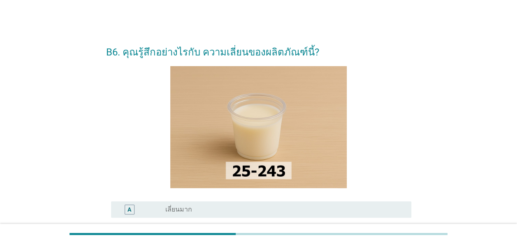
scroll to position [82, 0]
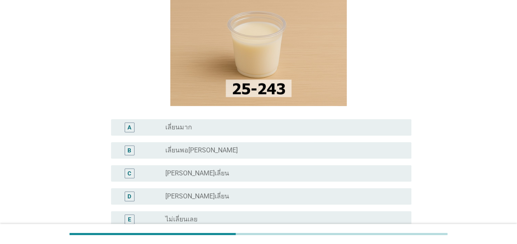
click at [201, 174] on label "[PERSON_NAME]เลี่ยน" at bounding box center [197, 173] width 64 height 8
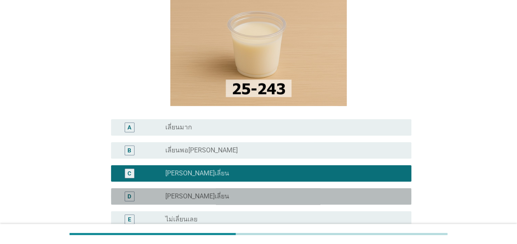
click at [195, 196] on label "[PERSON_NAME]เลี่ยน" at bounding box center [197, 197] width 64 height 8
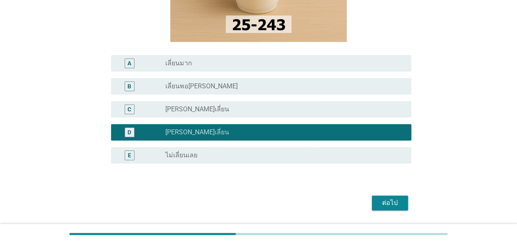
scroll to position [165, 0]
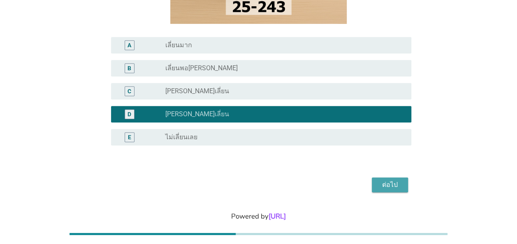
click at [388, 185] on div "ต่อไป" at bounding box center [389, 185] width 23 height 10
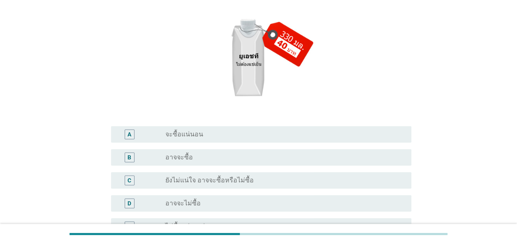
scroll to position [123, 0]
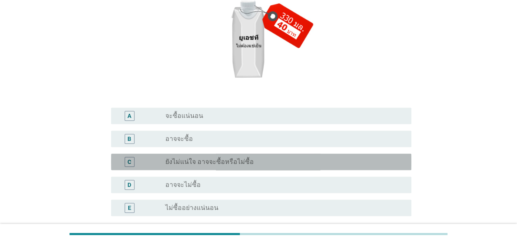
click at [232, 165] on label "ยังไม่แน่ใจ อาจจะซื้อหรือไม่ซื้อ" at bounding box center [209, 162] width 88 height 8
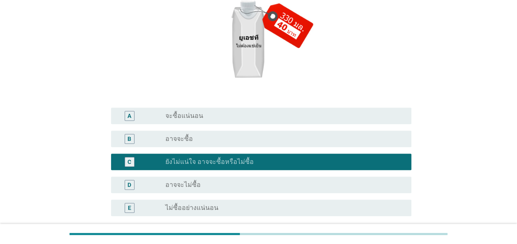
click at [189, 185] on label "อาจจะไม่ซื้อ" at bounding box center [182, 185] width 35 height 8
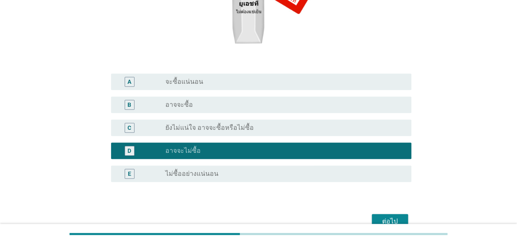
scroll to position [165, 0]
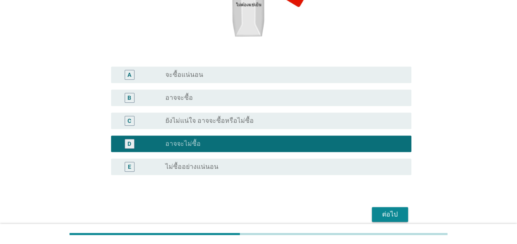
click at [389, 216] on div "ต่อไป" at bounding box center [389, 215] width 23 height 10
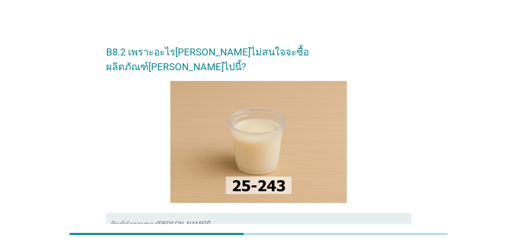
scroll to position [41, 0]
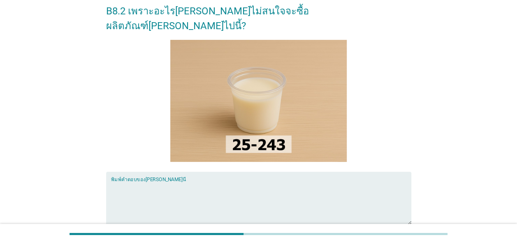
click at [309, 182] on textarea "พิมพ์คำตอบของคุณ ที่นี่" at bounding box center [261, 203] width 300 height 43
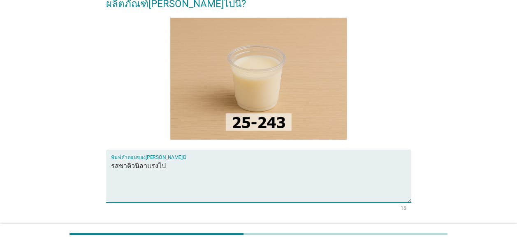
scroll to position [82, 0]
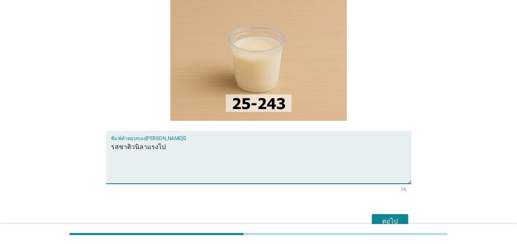
type textarea "รสชาติวนิลาแรงไป"
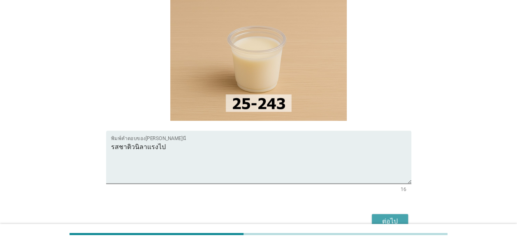
click at [391, 217] on div "ต่อไป" at bounding box center [389, 222] width 23 height 10
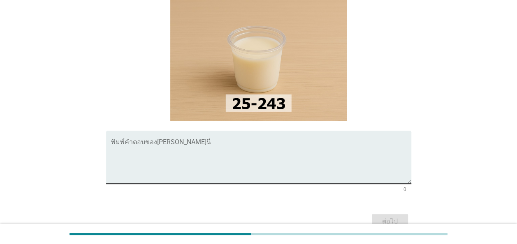
click at [355, 141] on textarea "พิมพ์คำตอบของคุณ ที่นี่" at bounding box center [261, 162] width 300 height 43
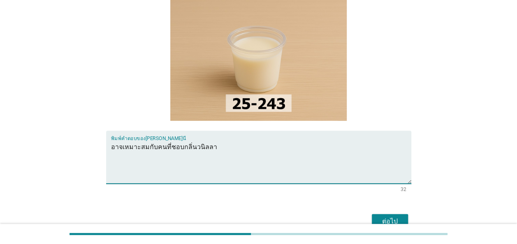
type textarea "อาจเหมาะสมกับคนที่ชอบกลิ่นวนิลลา"
click at [386, 217] on div "ต่อไป" at bounding box center [389, 222] width 23 height 10
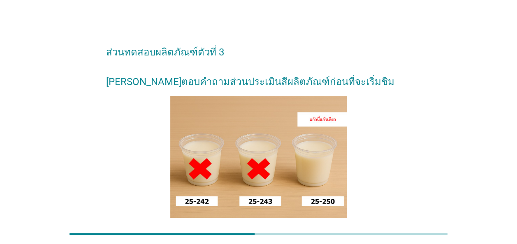
scroll to position [77, 0]
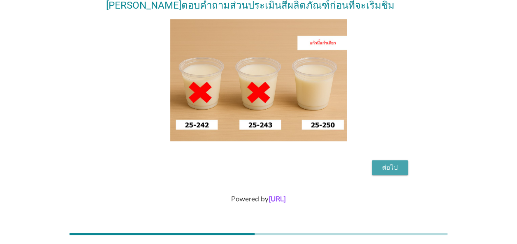
click at [388, 167] on div "ต่อไป" at bounding box center [389, 168] width 23 height 10
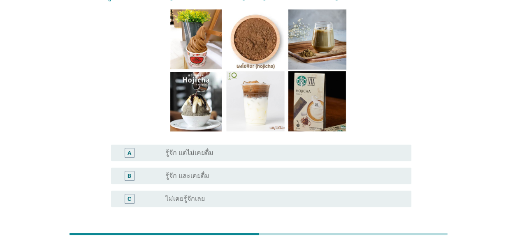
scroll to position [82, 0]
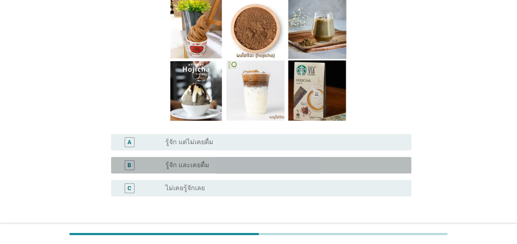
click at [193, 162] on label "รู้จัก และเคยดื่ม" at bounding box center [187, 165] width 44 height 8
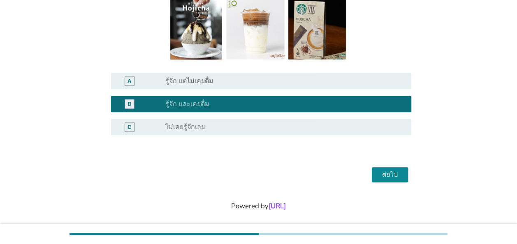
scroll to position [151, 0]
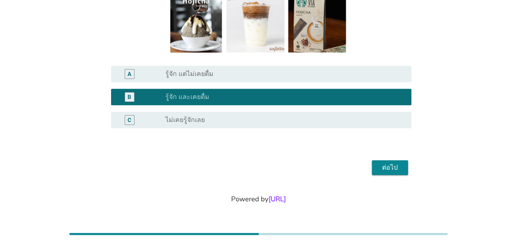
click at [397, 170] on div "ต่อไป" at bounding box center [389, 168] width 23 height 10
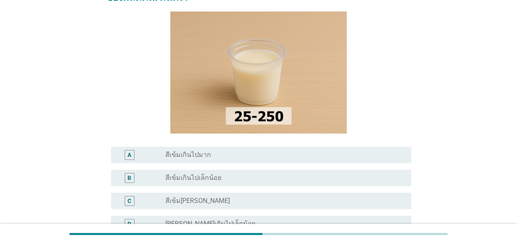
scroll to position [82, 0]
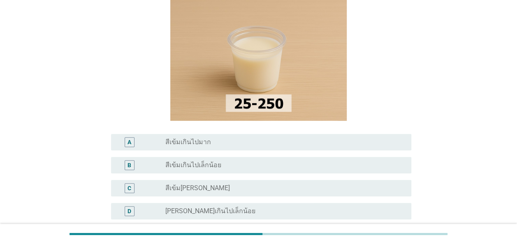
click at [190, 186] on label "สีเข้ม[PERSON_NAME]" at bounding box center [197, 188] width 65 height 8
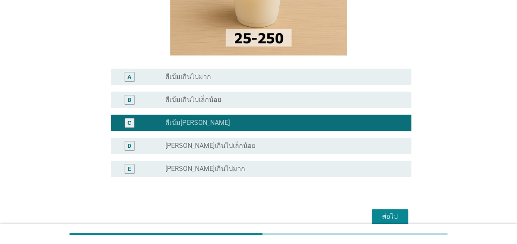
scroll to position [165, 0]
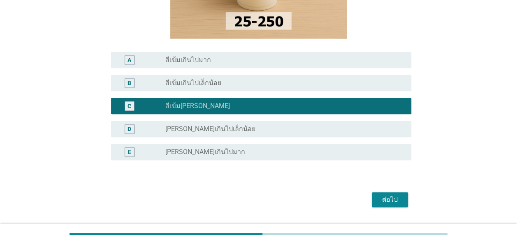
click at [378, 200] on div "ต่อไป" at bounding box center [389, 200] width 23 height 10
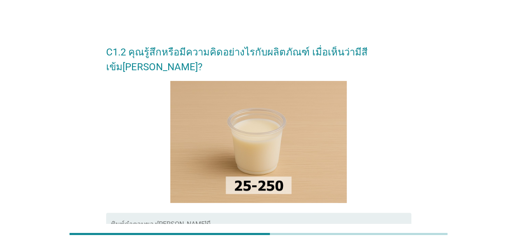
scroll to position [41, 0]
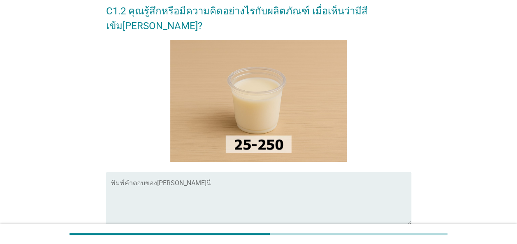
click at [262, 182] on textarea "พิมพ์คำตอบของคุณ ที่นี่" at bounding box center [261, 203] width 300 height 43
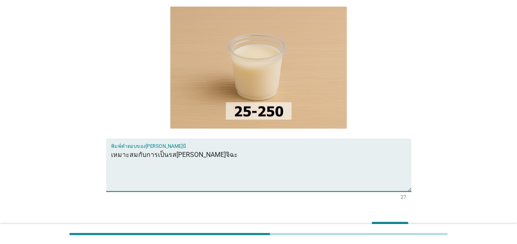
scroll to position [82, 0]
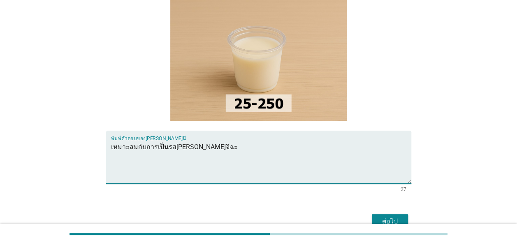
type textarea "เหมาะสมกับการเป็นรส[PERSON_NAME]จิฉะ"
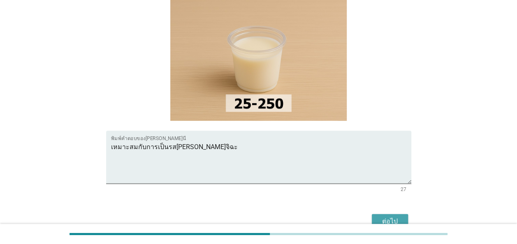
click at [394, 217] on div "ต่อไป" at bounding box center [389, 222] width 23 height 10
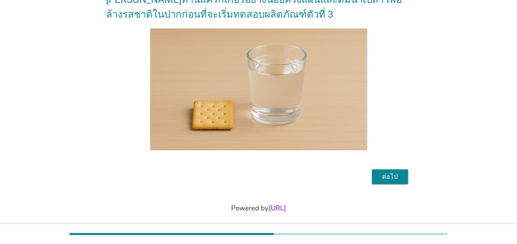
scroll to position [62, 0]
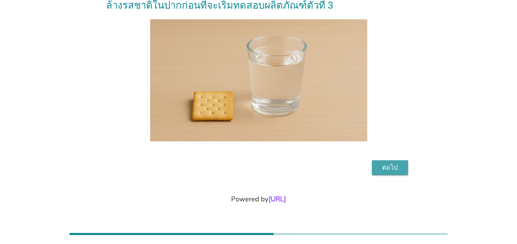
click at [385, 167] on div "ต่อไป" at bounding box center [389, 168] width 23 height 10
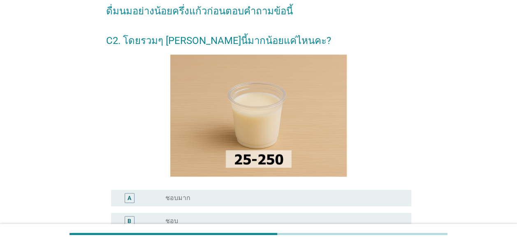
scroll to position [82, 0]
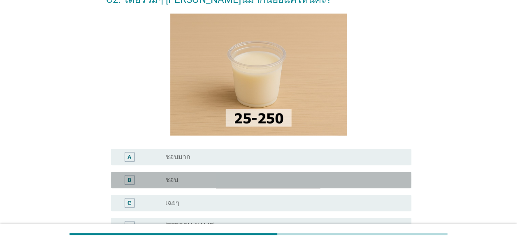
click at [178, 183] on div "radio_button_unchecked ชอบ" at bounding box center [281, 180] width 233 height 8
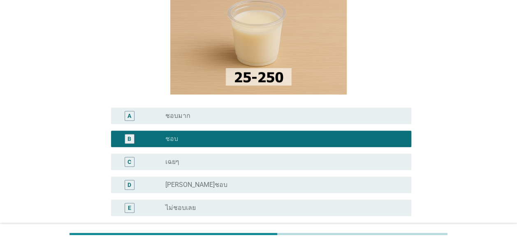
scroll to position [165, 0]
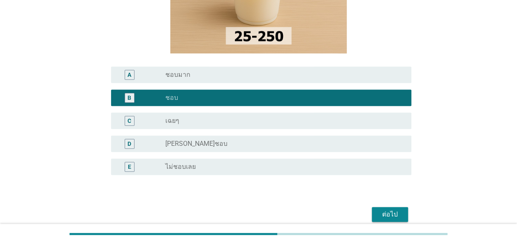
click at [392, 212] on div "ต่อไป" at bounding box center [389, 215] width 23 height 10
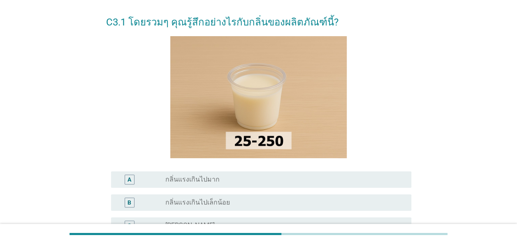
scroll to position [41, 0]
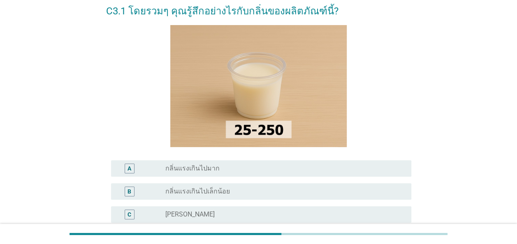
click at [181, 215] on label "[PERSON_NAME]" at bounding box center [189, 215] width 49 height 8
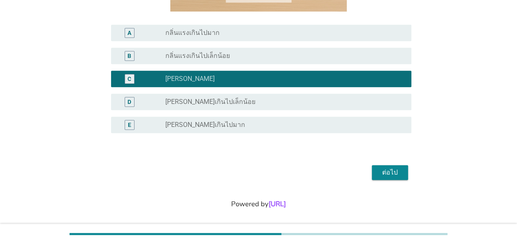
scroll to position [182, 0]
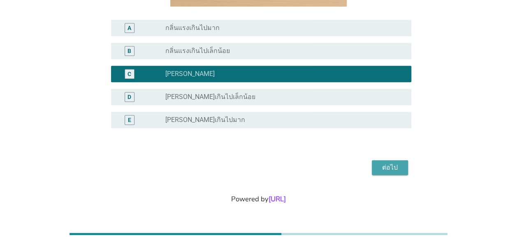
click at [394, 170] on div "ต่อไป" at bounding box center [389, 168] width 23 height 10
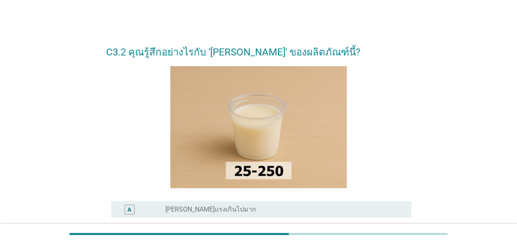
scroll to position [41, 0]
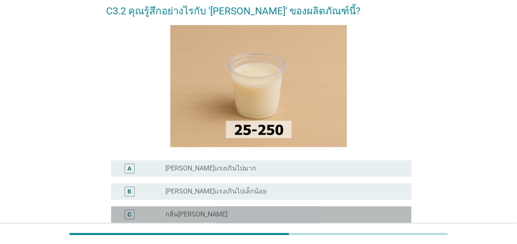
click at [196, 212] on label "กลิ่น[PERSON_NAME]" at bounding box center [196, 215] width 62 height 8
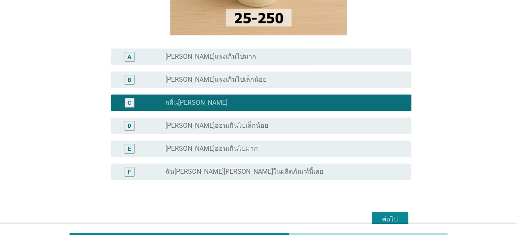
scroll to position [165, 0]
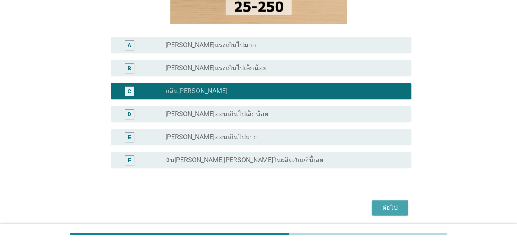
click at [387, 207] on div "ต่อไป" at bounding box center [389, 208] width 23 height 10
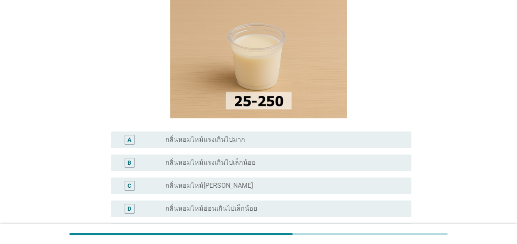
scroll to position [82, 0]
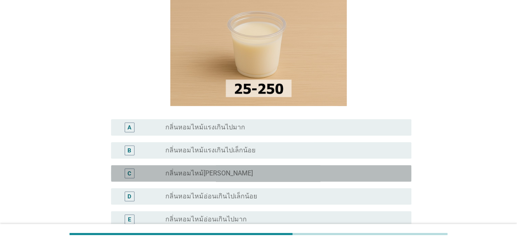
click at [217, 174] on label "กลิ่นหอมไหม้[PERSON_NAME]" at bounding box center [209, 173] width 88 height 8
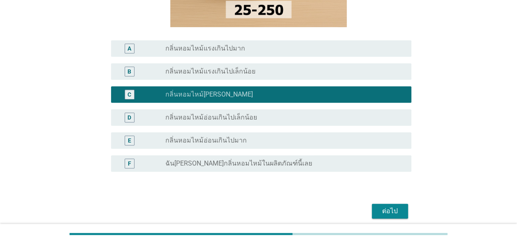
scroll to position [165, 0]
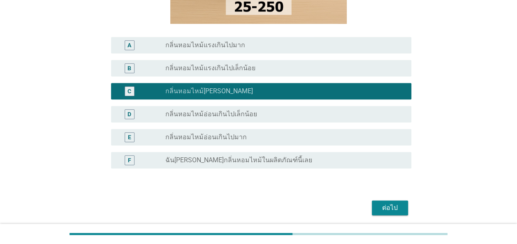
click at [389, 206] on div "ต่อไป" at bounding box center [389, 208] width 23 height 10
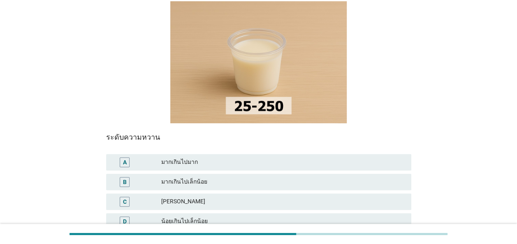
scroll to position [82, 0]
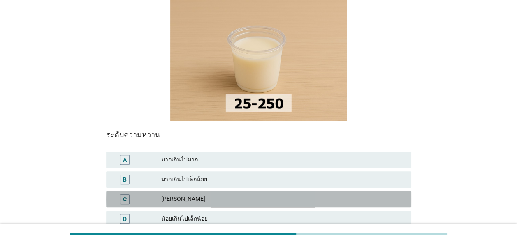
click at [248, 195] on div "[PERSON_NAME]" at bounding box center [283, 200] width 244 height 10
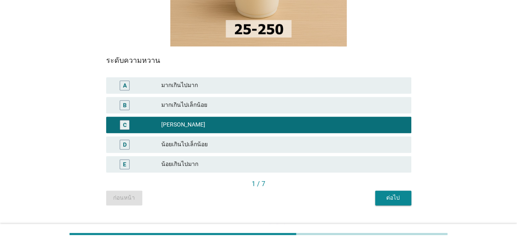
scroll to position [165, 0]
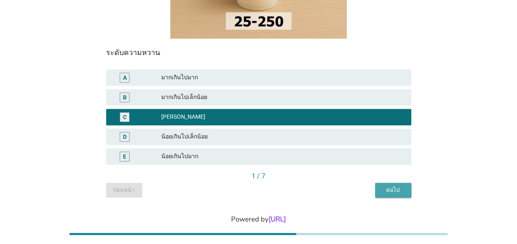
click at [393, 186] on div "ต่อไป" at bounding box center [393, 190] width 23 height 9
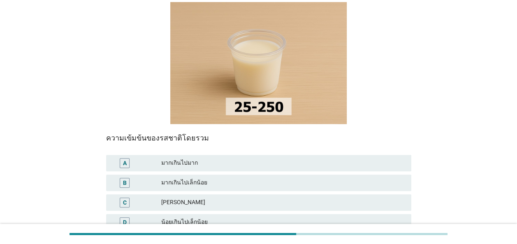
scroll to position [82, 0]
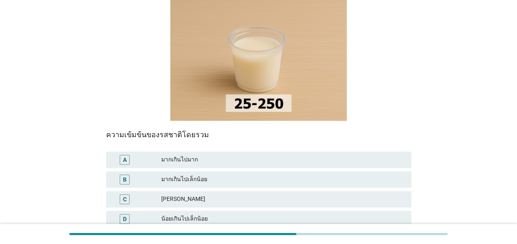
click at [168, 195] on div "[PERSON_NAME]" at bounding box center [283, 200] width 244 height 10
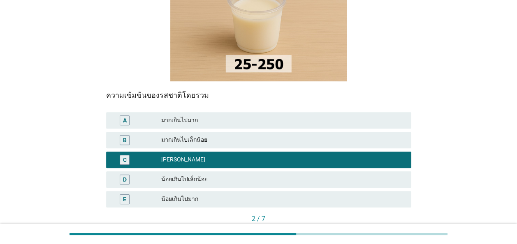
scroll to position [165, 0]
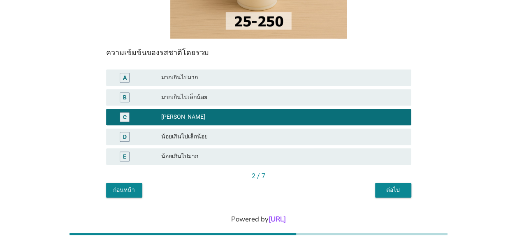
click at [387, 186] on div "ต่อไป" at bounding box center [393, 190] width 23 height 9
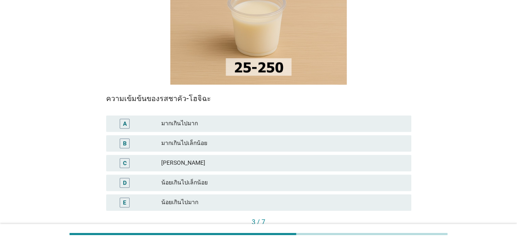
scroll to position [123, 0]
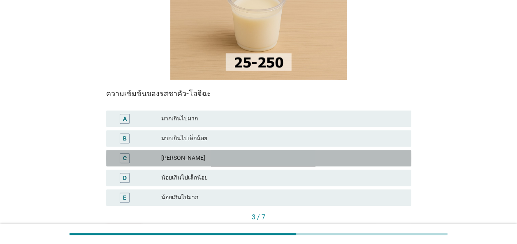
click at [164, 153] on div "[PERSON_NAME]" at bounding box center [283, 158] width 244 height 10
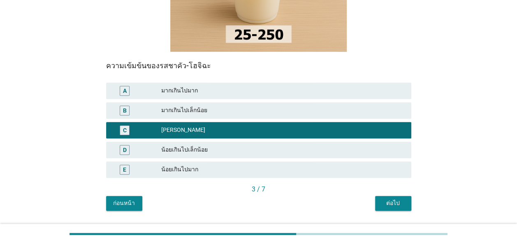
scroll to position [165, 0]
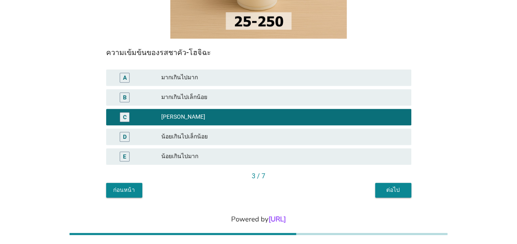
click at [400, 186] on div "ต่อไป" at bounding box center [393, 190] width 23 height 9
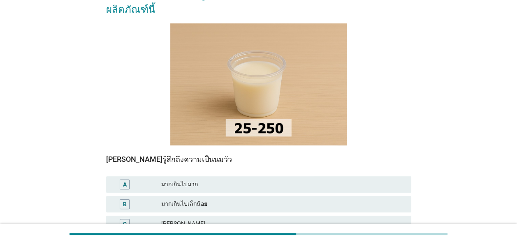
scroll to position [82, 0]
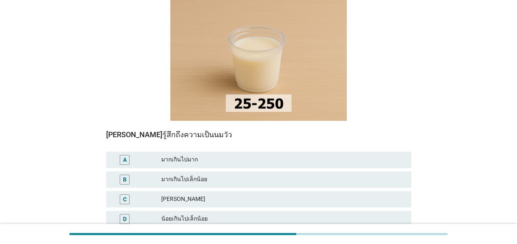
click at [165, 195] on div "[PERSON_NAME]" at bounding box center [283, 200] width 244 height 10
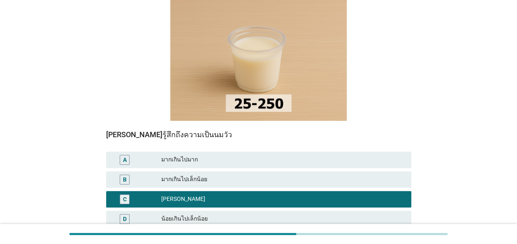
scroll to position [165, 0]
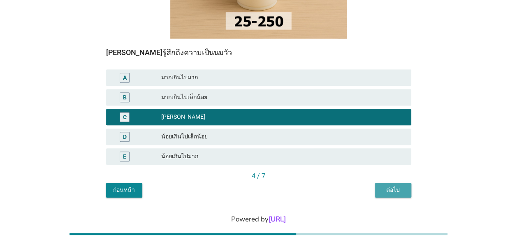
click at [397, 183] on button "ต่อไป" at bounding box center [393, 190] width 36 height 15
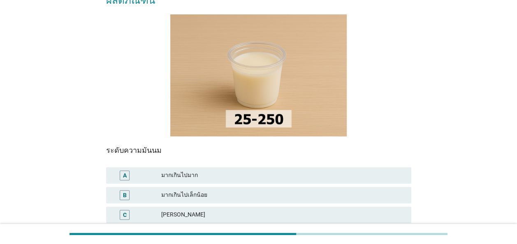
scroll to position [82, 0]
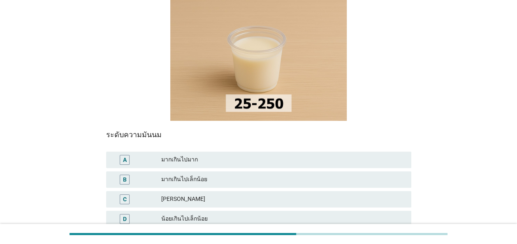
click at [244, 195] on div "[PERSON_NAME]" at bounding box center [283, 200] width 244 height 10
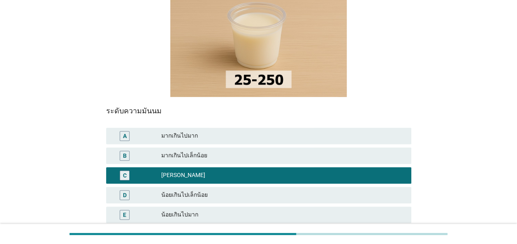
scroll to position [165, 0]
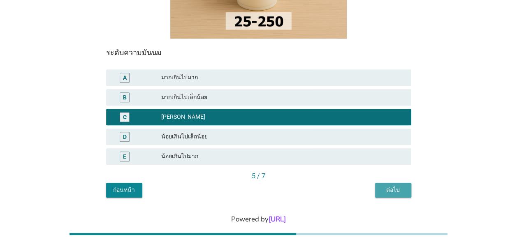
click at [394, 186] on div "ต่อไป" at bounding box center [393, 190] width 23 height 9
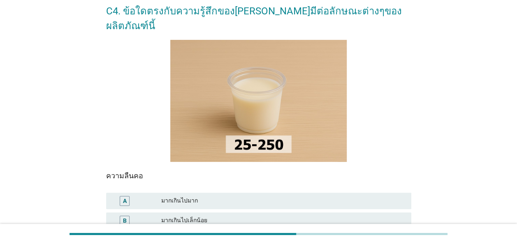
scroll to position [82, 0]
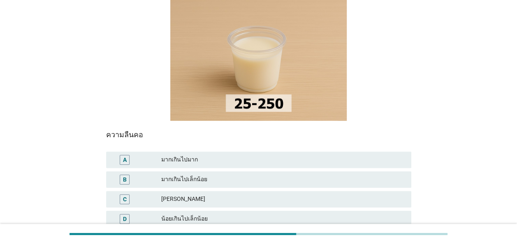
click at [192, 214] on div "น้อยเกินไปเล็กน้อย" at bounding box center [283, 219] width 244 height 10
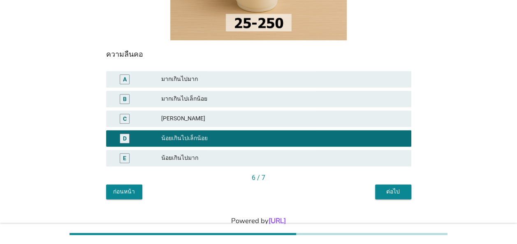
scroll to position [165, 0]
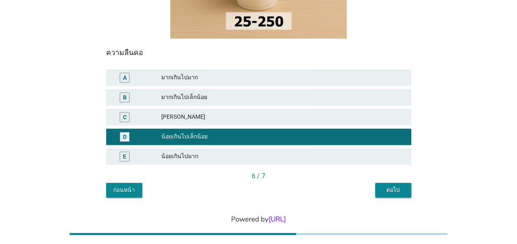
click at [397, 186] on div "ต่อไป" at bounding box center [393, 190] width 23 height 9
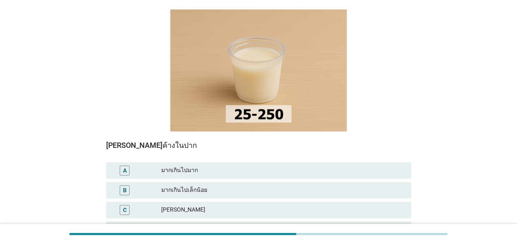
scroll to position [82, 0]
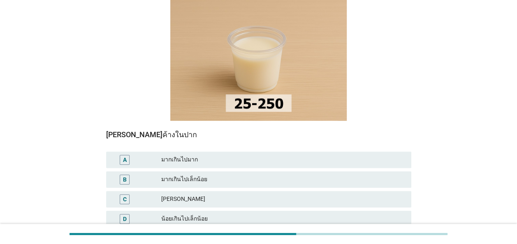
click at [198, 175] on div "มากเกินไปเล็กน้อย" at bounding box center [283, 180] width 244 height 10
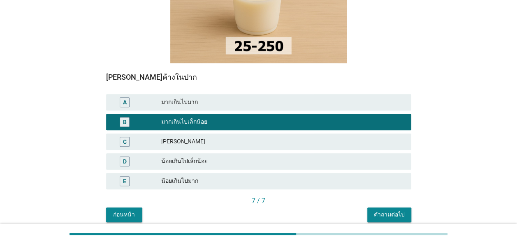
scroll to position [165, 0]
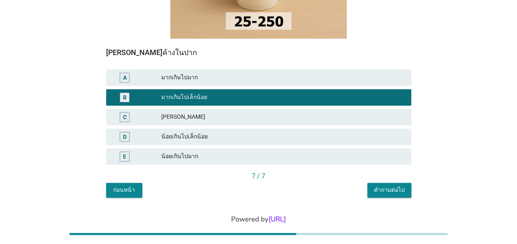
click at [389, 186] on div "คำถามต่อไป" at bounding box center [389, 190] width 31 height 9
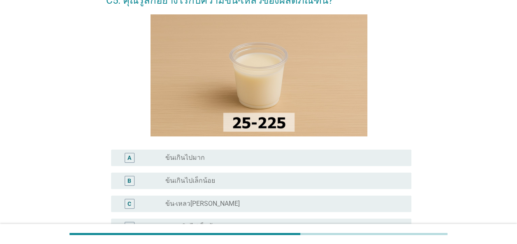
scroll to position [82, 0]
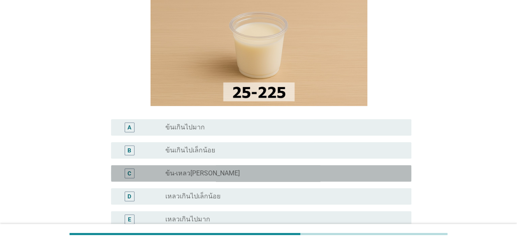
click at [234, 173] on div "radio_button_unchecked ข้น-เหลว[PERSON_NAME]" at bounding box center [281, 173] width 233 height 8
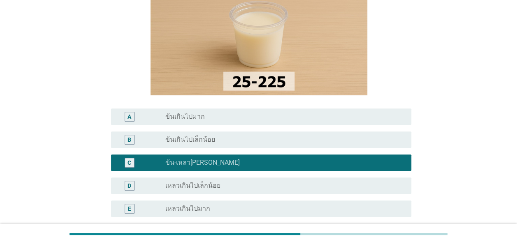
scroll to position [165, 0]
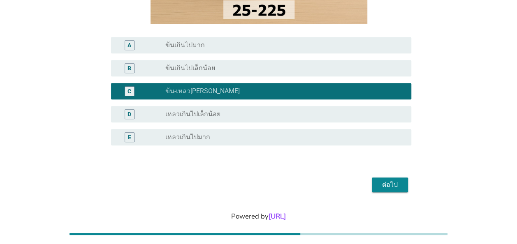
click at [385, 182] on div "ต่อไป" at bounding box center [389, 185] width 23 height 10
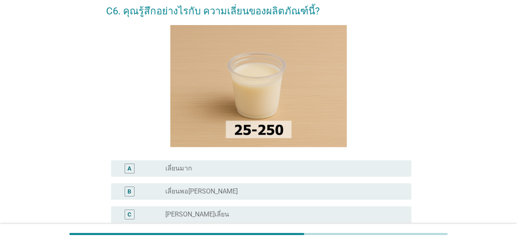
scroll to position [82, 0]
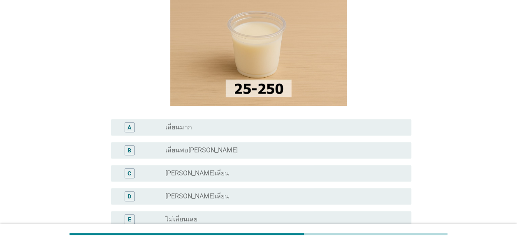
click at [195, 174] on label "[PERSON_NAME]เลี่ยน" at bounding box center [197, 173] width 64 height 8
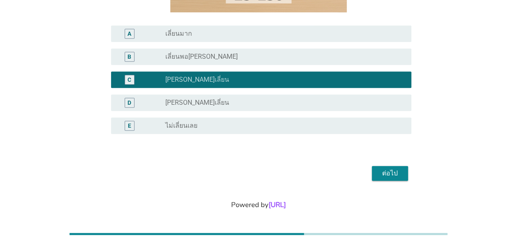
scroll to position [182, 0]
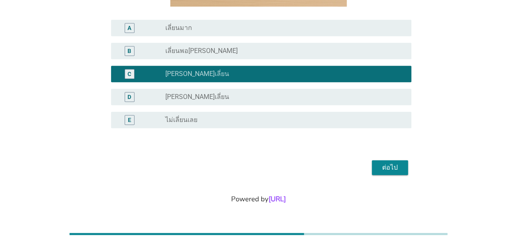
click at [388, 168] on div "ต่อไป" at bounding box center [389, 168] width 23 height 10
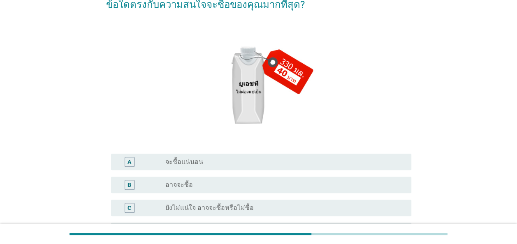
scroll to position [82, 0]
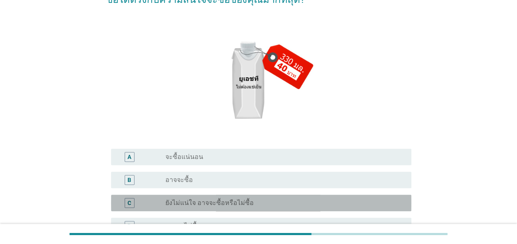
click at [230, 201] on label "ยังไม่แน่ใจ อาจจะซื้อหรือไม่ซื้อ" at bounding box center [209, 203] width 88 height 8
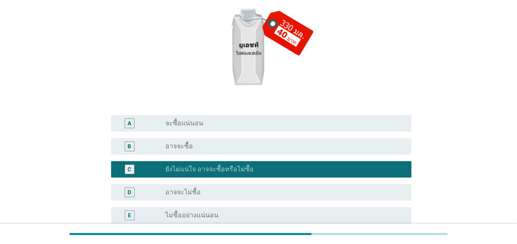
scroll to position [165, 0]
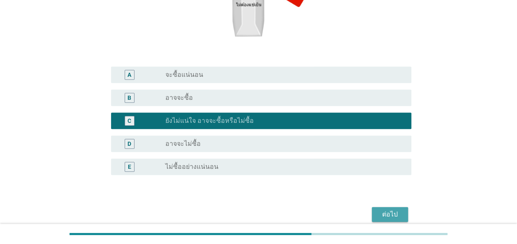
click at [385, 213] on div "ต่อไป" at bounding box center [389, 215] width 23 height 10
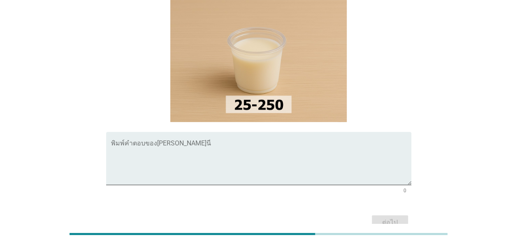
scroll to position [82, 0]
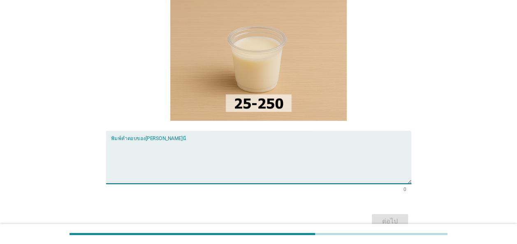
click at [338, 141] on textarea "พิมพ์คำตอบของคุณ ที่นี่" at bounding box center [261, 162] width 300 height 43
type textarea "ไม่ดื่มชา"
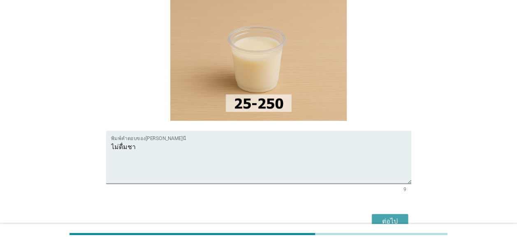
click at [393, 217] on div "ต่อไป" at bounding box center [389, 222] width 23 height 10
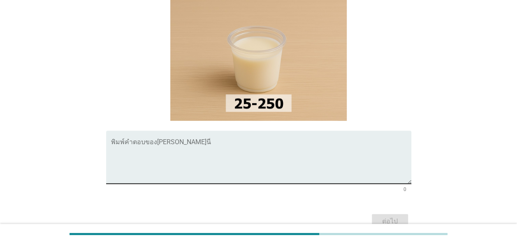
click at [309, 131] on div "พิมพ์คำตอบของ[PERSON_NAME]นี่" at bounding box center [261, 157] width 300 height 53
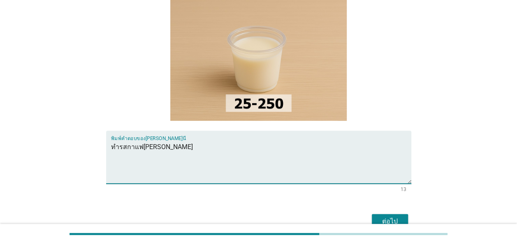
type textarea "ทำรสกาแฟ[PERSON_NAME]"
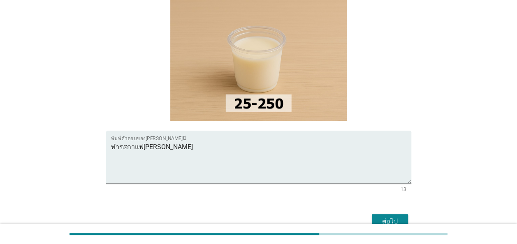
click at [387, 217] on div "ต่อไป" at bounding box center [389, 222] width 23 height 10
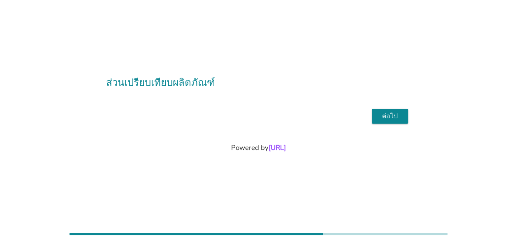
scroll to position [0, 0]
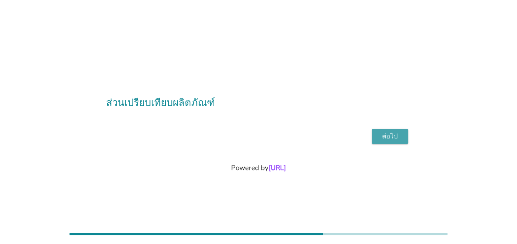
click at [391, 135] on div "ต่อไป" at bounding box center [389, 137] width 23 height 10
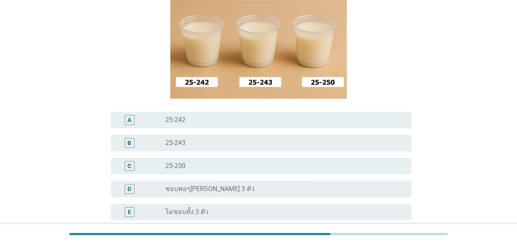
scroll to position [123, 0]
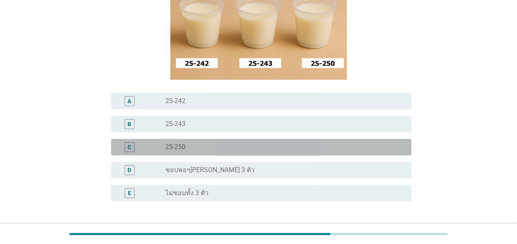
click at [168, 149] on label "25-250" at bounding box center [175, 147] width 20 height 8
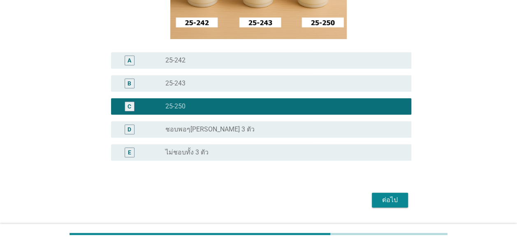
scroll to position [165, 0]
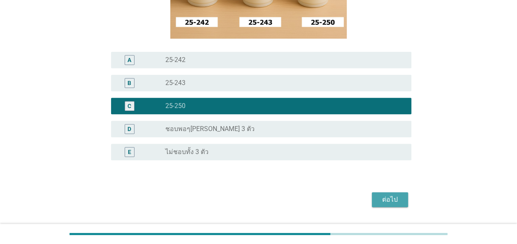
click at [388, 199] on div "ต่อไป" at bounding box center [389, 200] width 23 height 10
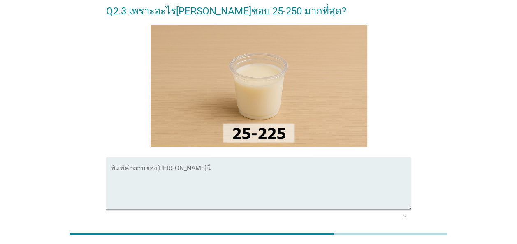
scroll to position [82, 0]
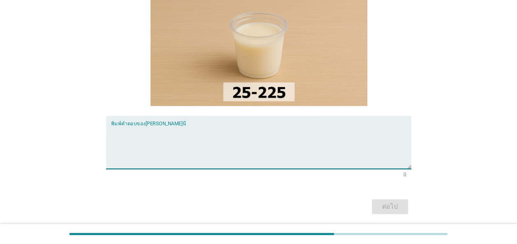
click at [341, 135] on textarea "พิมพ์คำตอบของคุณ ที่นี่" at bounding box center [261, 147] width 300 height 43
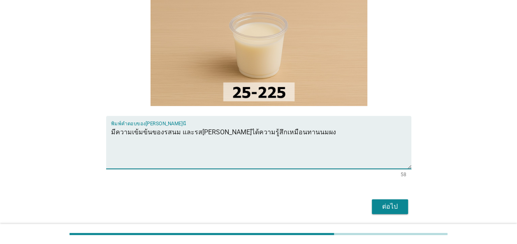
type textarea "มีความเข้มข้นของรสนม และรส[PERSON_NAME]ได้ความรู้สึกเหมือนทานนมผง"
click at [393, 206] on div "ต่อไป" at bounding box center [389, 207] width 23 height 10
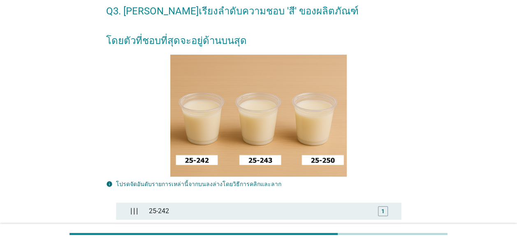
scroll to position [123, 0]
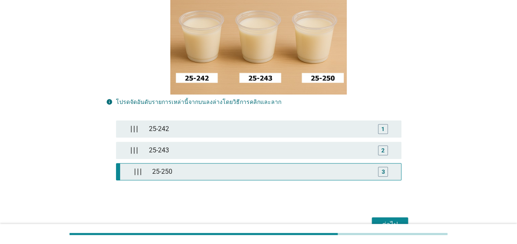
click at [258, 172] on div "25-250" at bounding box center [260, 172] width 223 height 16
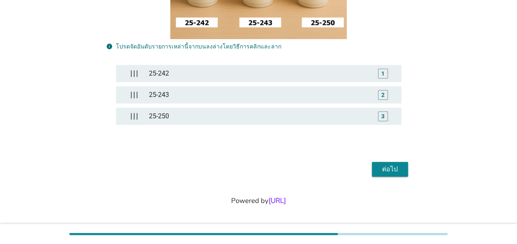
scroll to position [180, 0]
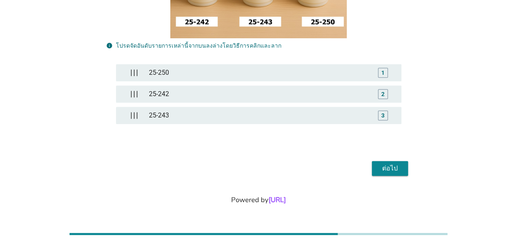
click at [395, 168] on div "ต่อไป" at bounding box center [389, 169] width 23 height 10
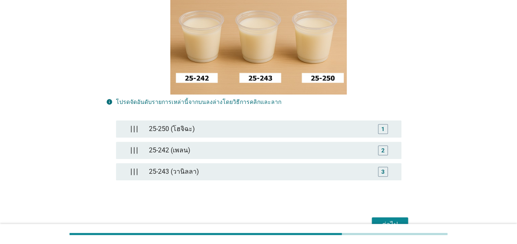
scroll to position [165, 0]
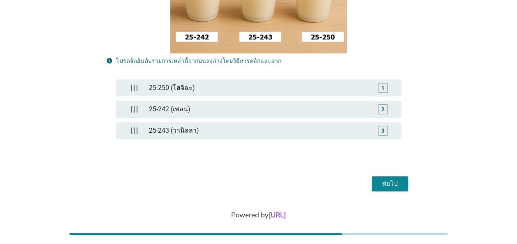
click at [388, 183] on div "ต่อไป" at bounding box center [389, 184] width 23 height 10
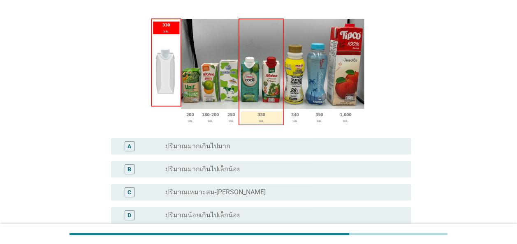
scroll to position [123, 0]
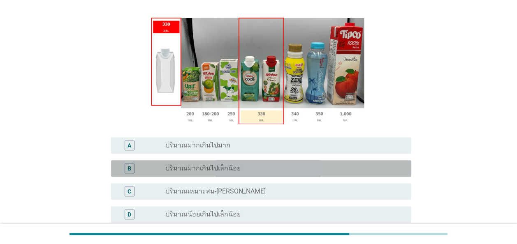
click at [195, 165] on label "ปริมาณมากเกินไปเล็กน้อย" at bounding box center [202, 169] width 75 height 8
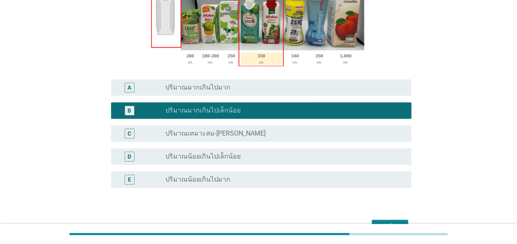
scroll to position [206, 0]
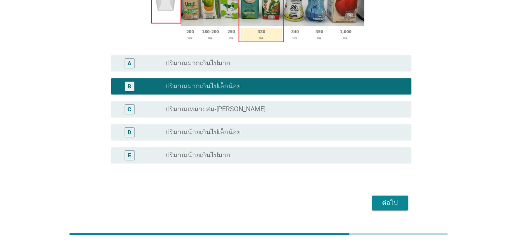
click at [388, 198] on div "ต่อไป" at bounding box center [389, 203] width 23 height 10
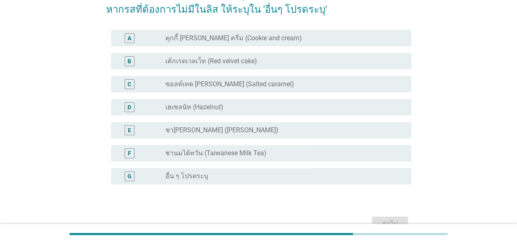
scroll to position [82, 0]
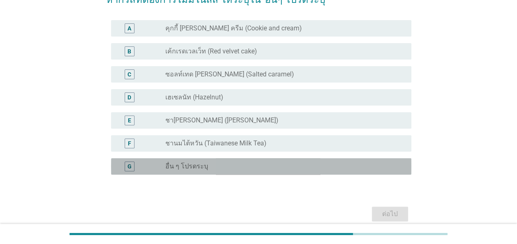
click at [183, 169] on label "อื่น ๆ โปรดระบุ" at bounding box center [186, 166] width 43 height 8
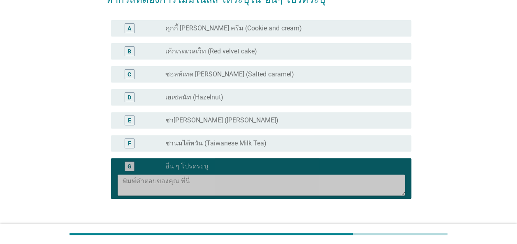
click at [190, 184] on textarea at bounding box center [264, 185] width 282 height 21
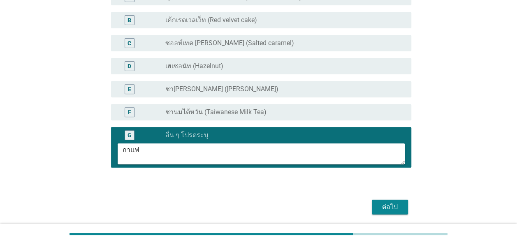
scroll to position [123, 0]
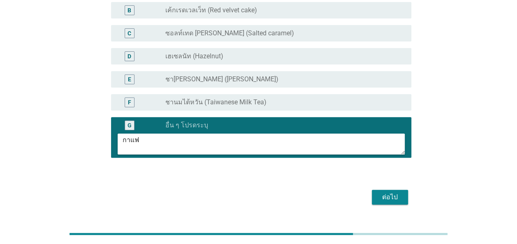
type textarea "กาแฟ"
click at [383, 199] on div "ต่อไป" at bounding box center [389, 198] width 23 height 10
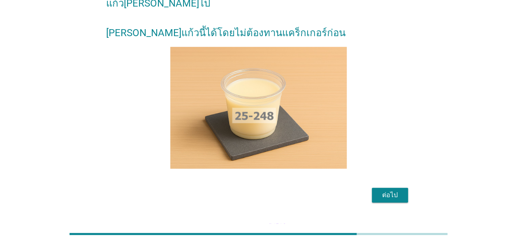
scroll to position [82, 0]
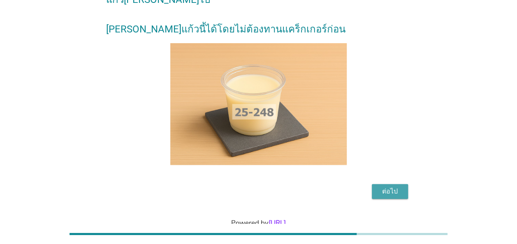
click at [387, 187] on div "ต่อไป" at bounding box center [389, 192] width 23 height 10
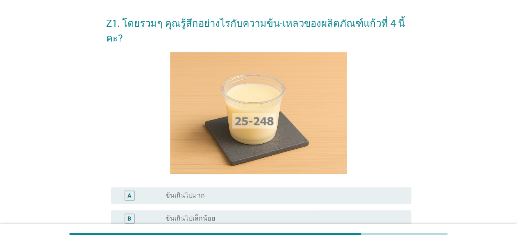
scroll to position [41, 0]
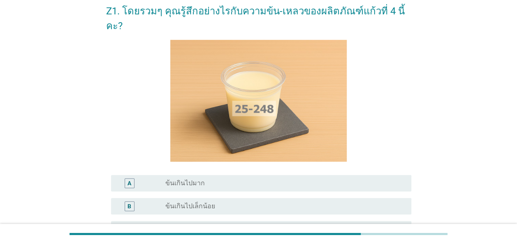
click at [203, 202] on label "ข้นเกินไปเล็กน้อย" at bounding box center [190, 206] width 50 height 8
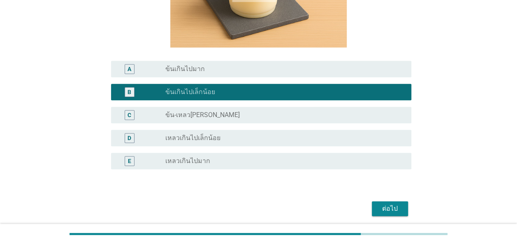
scroll to position [165, 0]
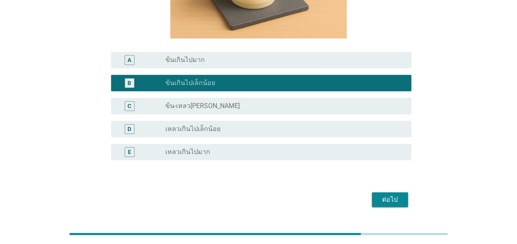
click at [384, 195] on div "ต่อไป" at bounding box center [389, 200] width 23 height 10
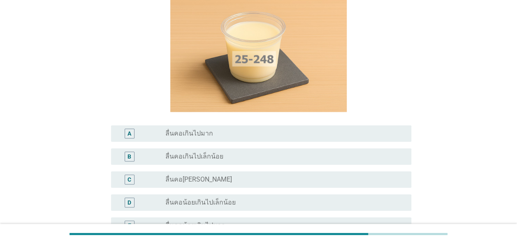
scroll to position [82, 0]
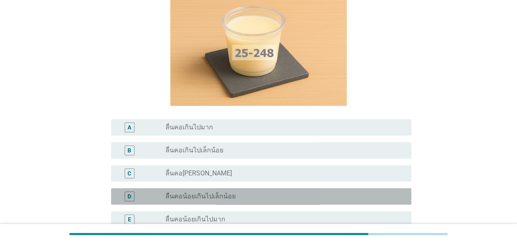
click at [215, 193] on label "ลื่นคอน้อยเกินไปเล็กน้อย" at bounding box center [200, 197] width 70 height 8
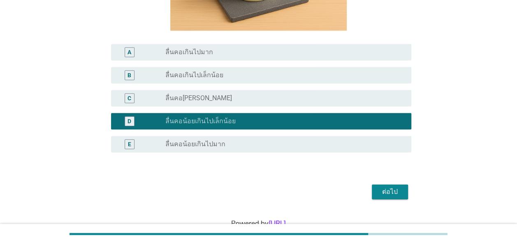
scroll to position [182, 0]
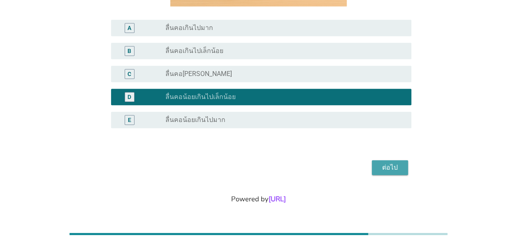
click at [382, 167] on div "ต่อไป" at bounding box center [389, 168] width 23 height 10
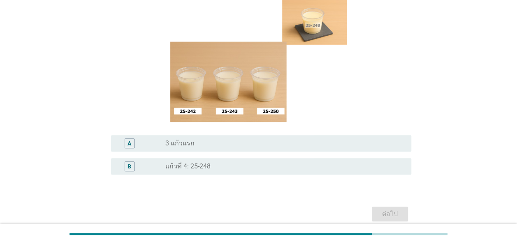
scroll to position [123, 0]
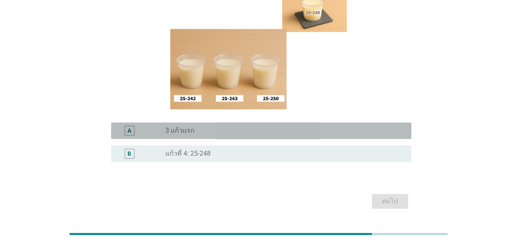
click at [183, 127] on label "3 แก้วแรก" at bounding box center [179, 131] width 29 height 8
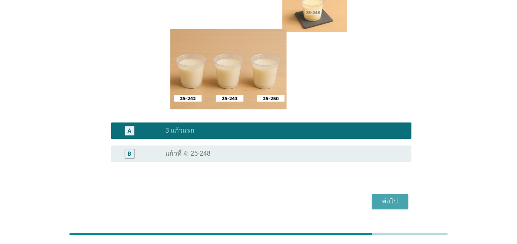
click at [380, 197] on div "ต่อไป" at bounding box center [389, 202] width 23 height 10
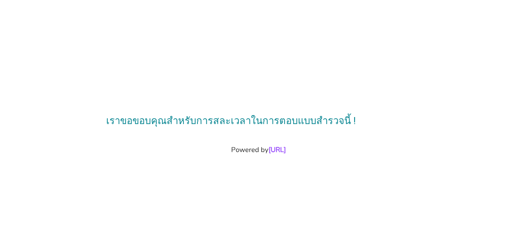
scroll to position [0, 0]
